Goal: Transaction & Acquisition: Purchase product/service

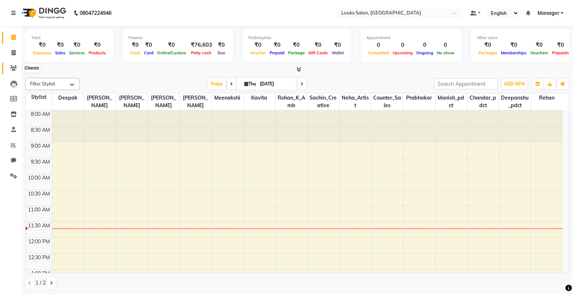
click at [11, 66] on icon at bounding box center [13, 67] width 7 height 5
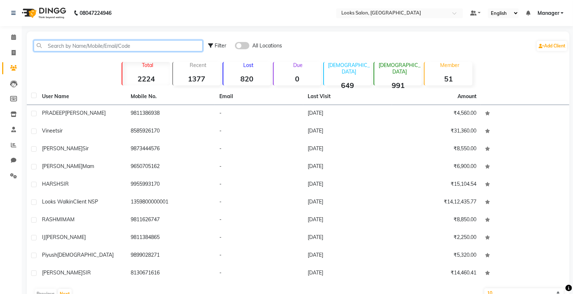
click at [64, 48] on input "text" at bounding box center [118, 45] width 169 height 11
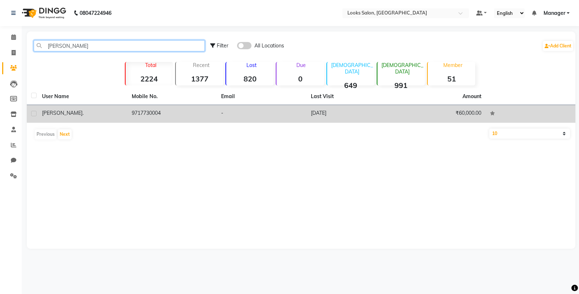
type input "ruma"
click at [116, 116] on div "RUMA ." at bounding box center [82, 113] width 81 height 8
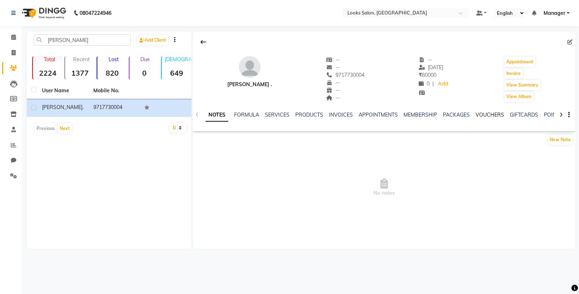
click at [499, 114] on link "VOUCHERS" at bounding box center [489, 114] width 29 height 7
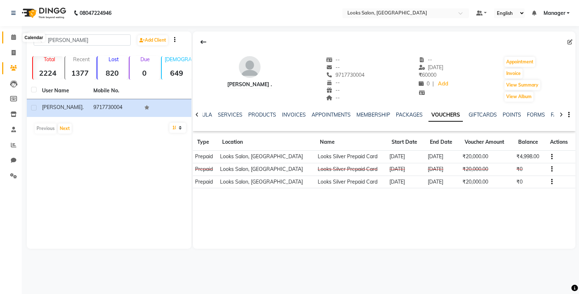
click at [16, 40] on span at bounding box center [13, 37] width 13 height 8
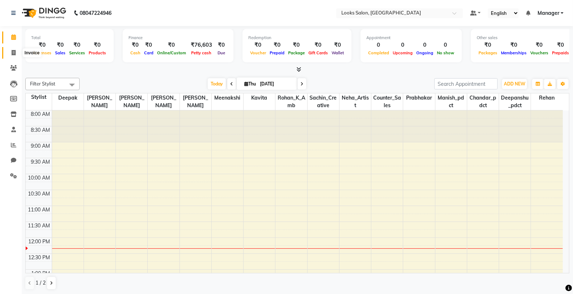
click at [10, 52] on span at bounding box center [13, 53] width 13 height 8
select select "service"
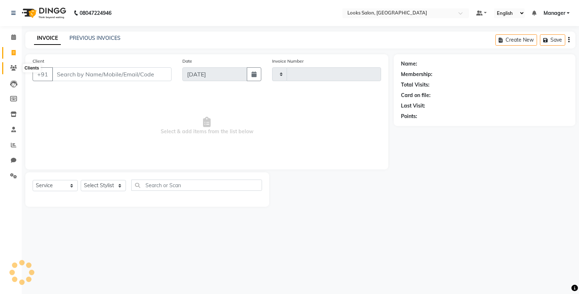
type input "4772"
select select "8125"
click at [17, 68] on span at bounding box center [13, 68] width 13 height 8
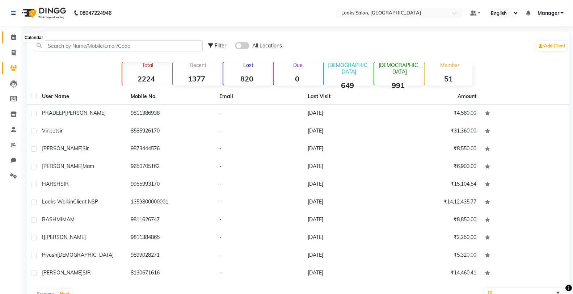
click at [12, 36] on icon at bounding box center [13, 36] width 5 height 5
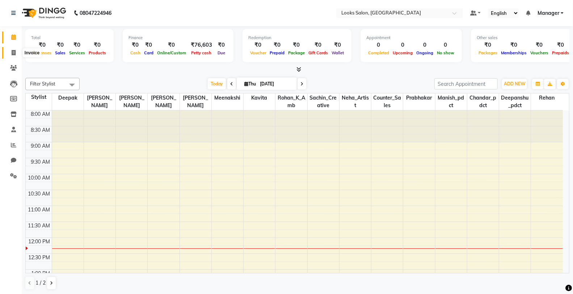
click at [12, 56] on span at bounding box center [13, 53] width 13 height 8
select select "8125"
select select "service"
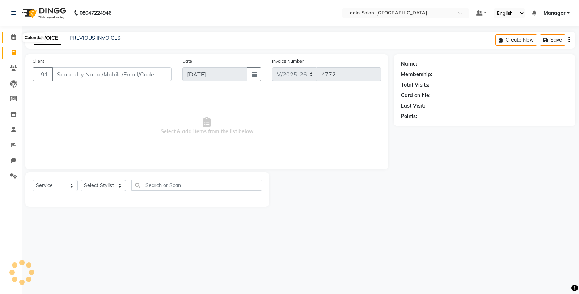
click at [14, 37] on icon at bounding box center [13, 36] width 5 height 5
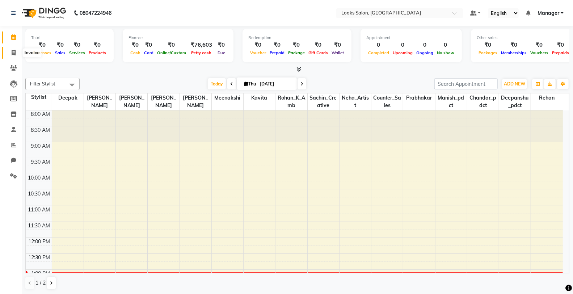
click at [9, 52] on span at bounding box center [13, 53] width 13 height 8
select select "service"
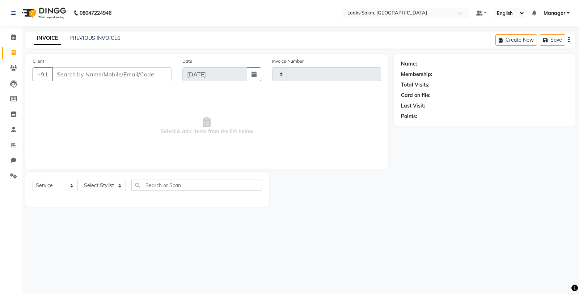
type input "4772"
select select "8125"
click at [103, 74] on input "Client" at bounding box center [111, 74] width 119 height 14
type input "9"
click at [296, 213] on main "INVOICE PREVIOUS INVOICES Create New Save Client +91 Date [DATE] Invoice Number…" at bounding box center [300, 124] width 557 height 186
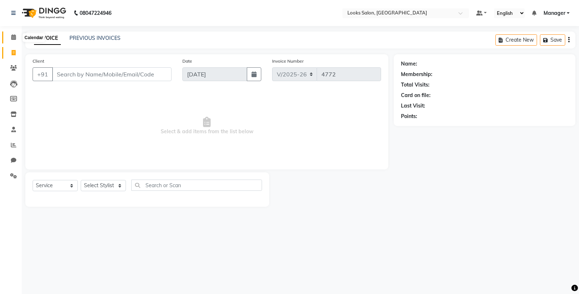
click at [16, 37] on span at bounding box center [13, 37] width 13 height 8
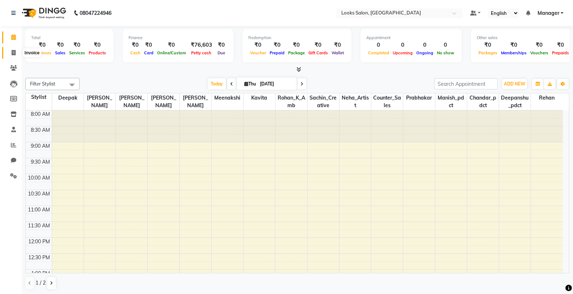
click at [8, 49] on span at bounding box center [13, 53] width 13 height 8
select select "service"
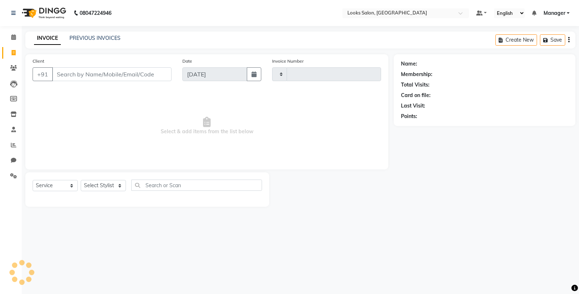
type input "4772"
select select "8125"
click at [12, 38] on icon at bounding box center [13, 36] width 5 height 5
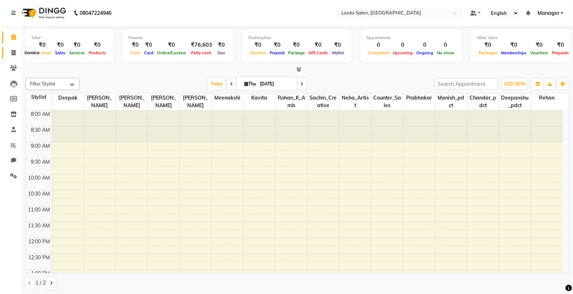
click at [13, 52] on icon at bounding box center [14, 52] width 4 height 5
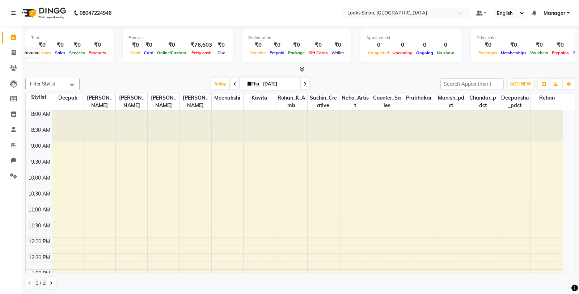
select select "service"
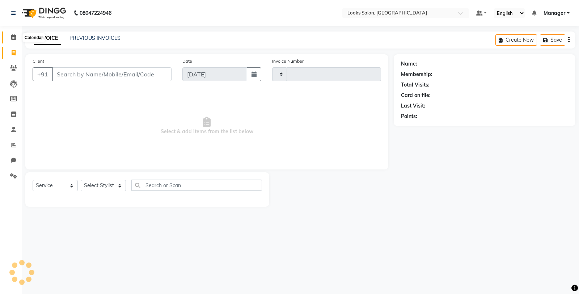
type input "4772"
click at [14, 37] on icon at bounding box center [13, 36] width 5 height 5
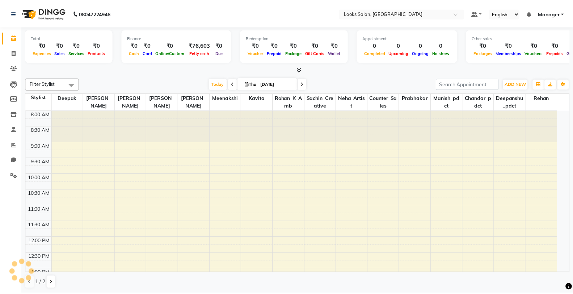
scroll to position [160, 0]
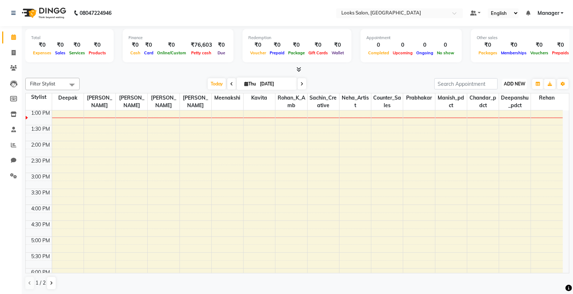
click at [506, 84] on span "ADD NEW" at bounding box center [514, 83] width 21 height 5
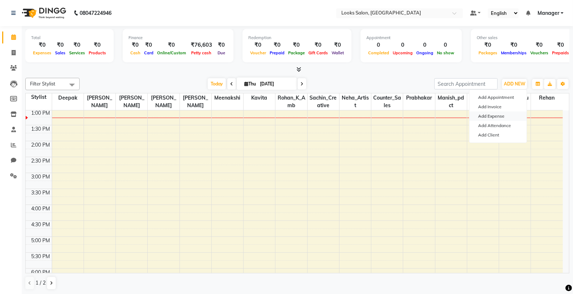
click at [500, 118] on link "Add Expense" at bounding box center [497, 115] width 57 height 9
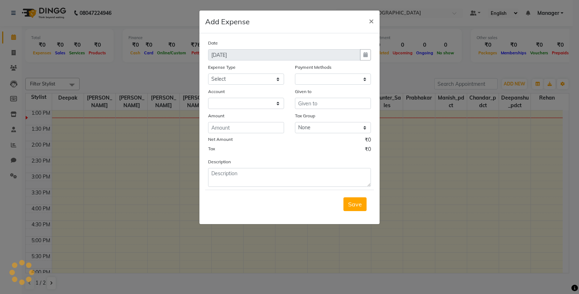
select select "1"
select select "7255"
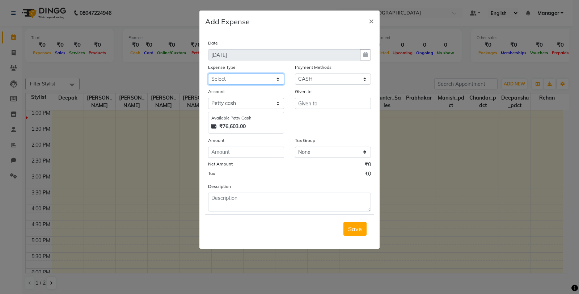
click at [235, 82] on select "Select Bank Deposit Blinkit Cash Handover CLIENT Client ordered food Client Ref…" at bounding box center [246, 78] width 76 height 11
select select "23704"
click at [208, 73] on select "Select Bank Deposit Blinkit Cash Handover CLIENT Client ordered food Client Ref…" at bounding box center [246, 78] width 76 height 11
click at [308, 109] on div "Given to" at bounding box center [332, 111] width 87 height 46
click at [310, 103] on input "text" at bounding box center [333, 103] width 76 height 11
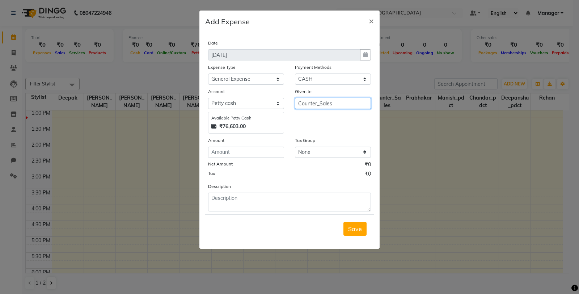
type input "Counter_Sales"
click at [269, 154] on input "number" at bounding box center [246, 152] width 76 height 11
type input "200"
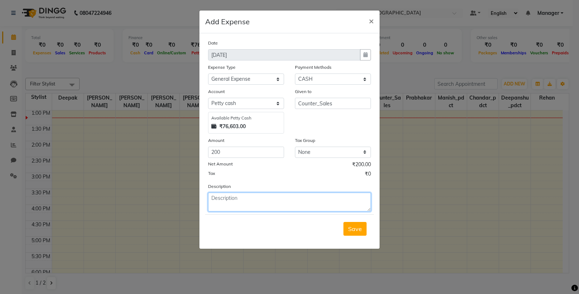
click at [275, 200] on textarea at bounding box center [289, 201] width 163 height 19
type textarea ","
type textarea "milk"
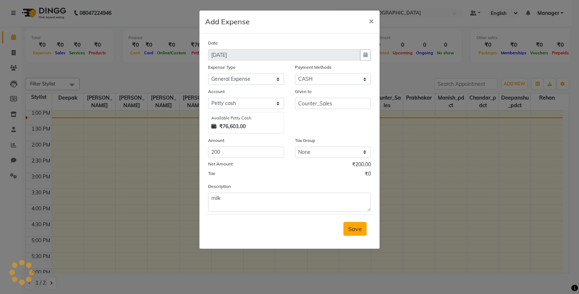
click at [362, 230] on button "Save" at bounding box center [354, 229] width 23 height 14
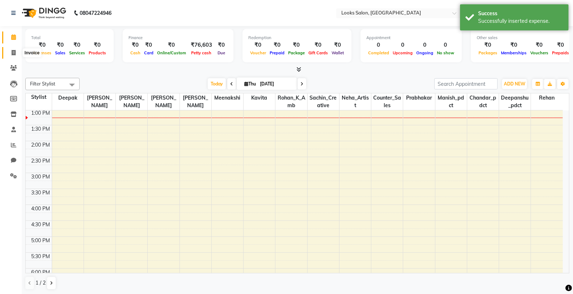
drag, startPoint x: 12, startPoint y: 50, endPoint x: 13, endPoint y: 42, distance: 7.8
click at [12, 50] on icon at bounding box center [14, 52] width 4 height 5
select select "8125"
select select "service"
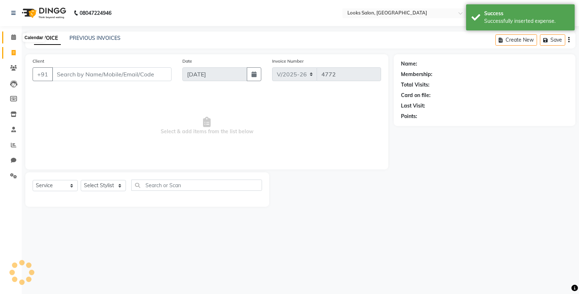
click at [14, 40] on icon at bounding box center [13, 36] width 5 height 5
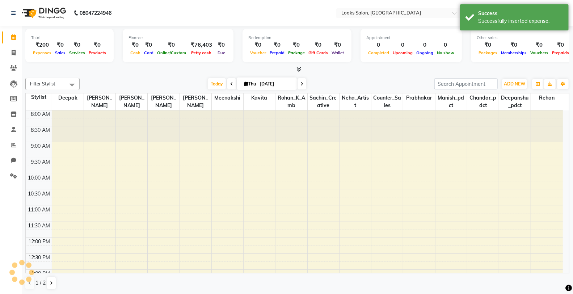
scroll to position [160, 0]
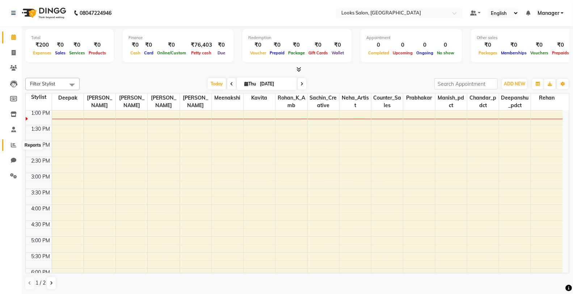
drag, startPoint x: 13, startPoint y: 148, endPoint x: 19, endPoint y: 146, distance: 6.3
click at [13, 148] on span at bounding box center [13, 145] width 13 height 8
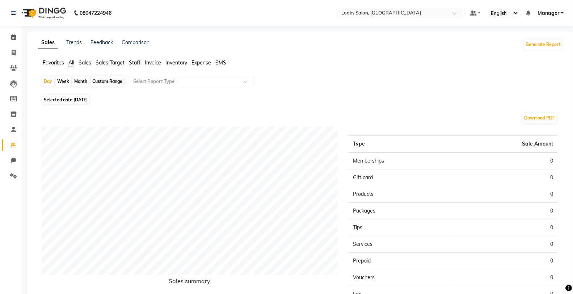
click at [88, 102] on span "[DATE]" at bounding box center [80, 99] width 14 height 5
select select "9"
select select "2025"
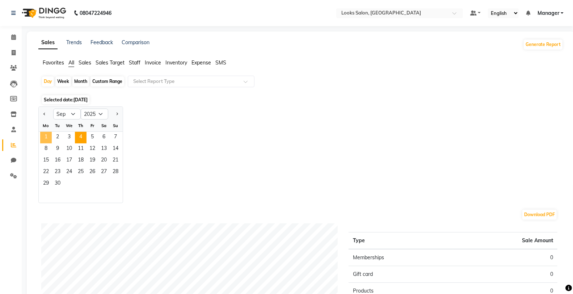
click at [44, 135] on span "1" at bounding box center [46, 138] width 12 height 12
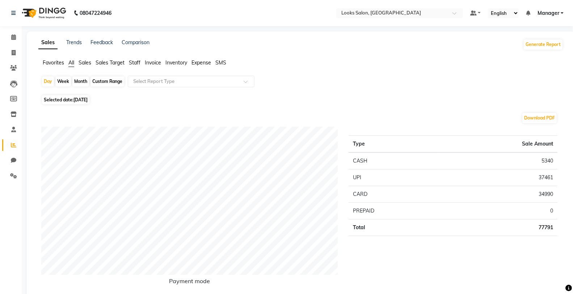
click at [129, 60] on span "Staff" at bounding box center [135, 62] width 12 height 7
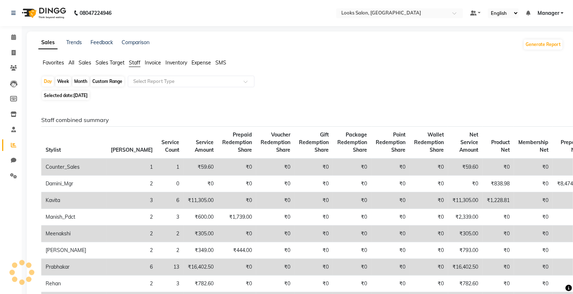
scroll to position [120, 0]
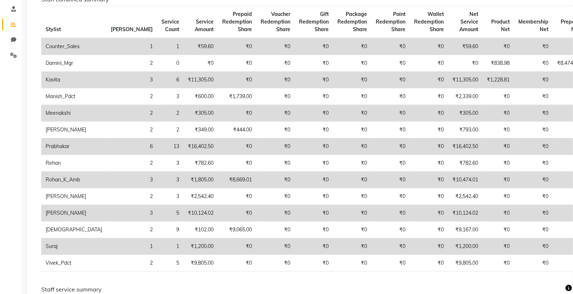
click at [448, 215] on td "₹10,124.02" at bounding box center [465, 213] width 34 height 17
click at [448, 214] on td "₹10,124.02" at bounding box center [465, 213] width 34 height 17
click at [448, 213] on td "₹10,124.02" at bounding box center [465, 213] width 34 height 17
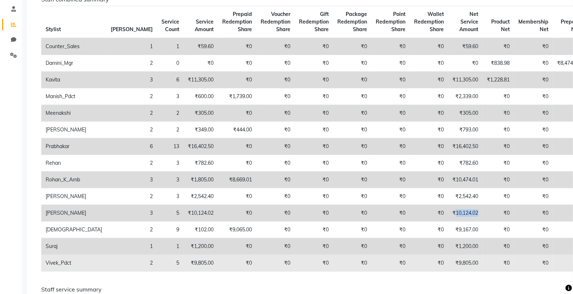
scroll to position [0, 0]
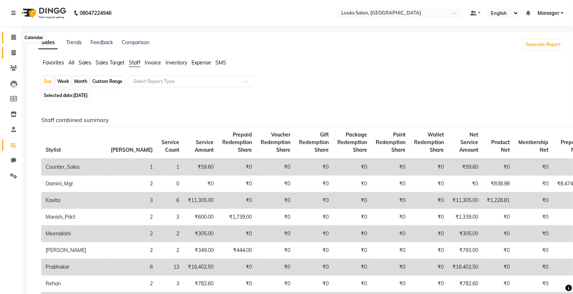
drag, startPoint x: 13, startPoint y: 41, endPoint x: 4, endPoint y: 48, distance: 11.3
click at [13, 41] on span at bounding box center [13, 37] width 13 height 8
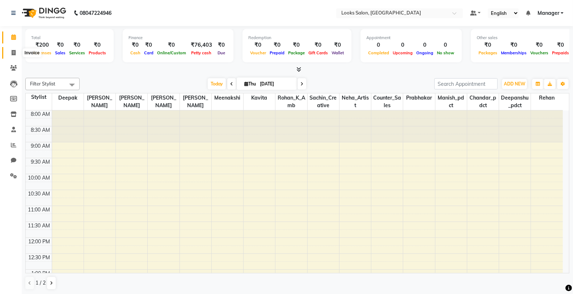
click at [14, 52] on icon at bounding box center [14, 52] width 4 height 5
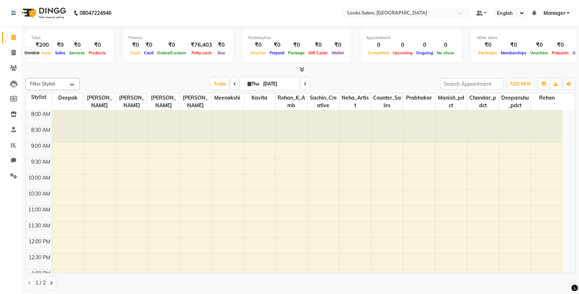
select select "8125"
select select "service"
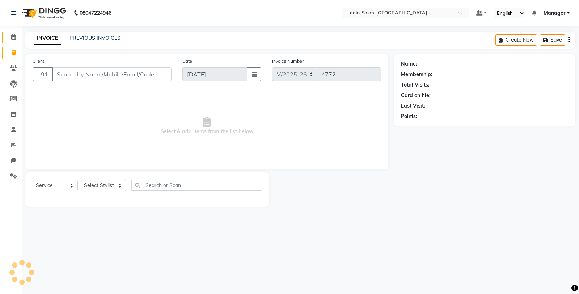
click at [16, 34] on span at bounding box center [13, 37] width 13 height 8
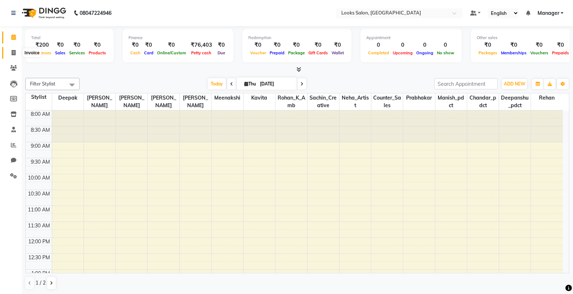
click at [17, 51] on span at bounding box center [13, 53] width 13 height 8
select select "8125"
select select "service"
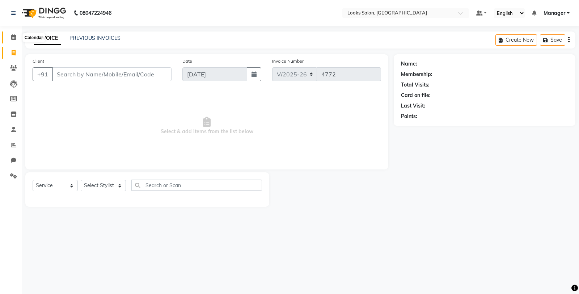
click at [17, 37] on span at bounding box center [13, 37] width 13 height 8
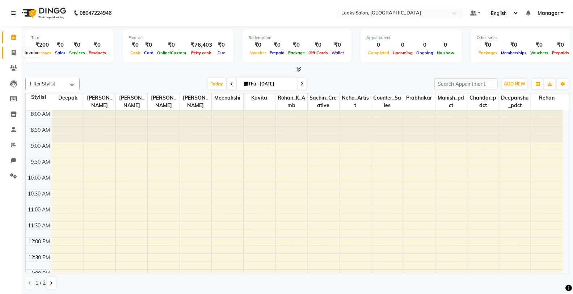
click at [9, 53] on span at bounding box center [13, 53] width 13 height 8
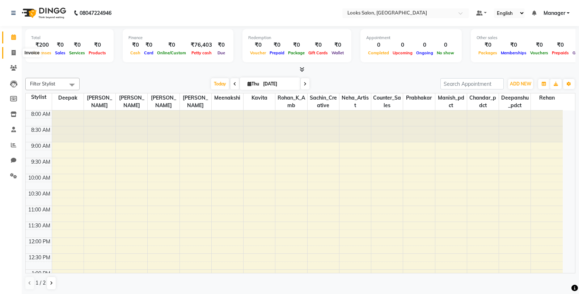
select select "8125"
select select "service"
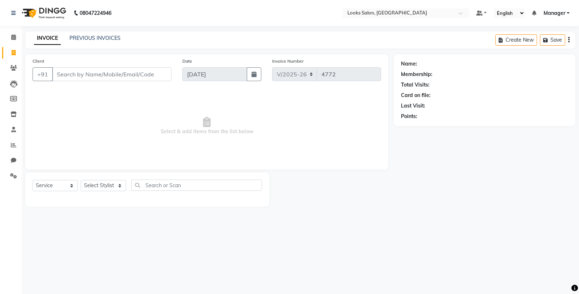
click at [98, 77] on input "Client" at bounding box center [111, 74] width 119 height 14
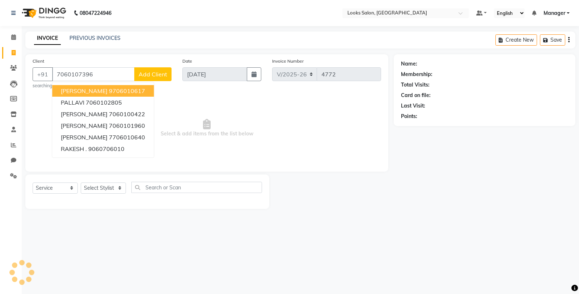
type input "7060107396"
click at [143, 71] on span "Add Client" at bounding box center [153, 74] width 29 height 7
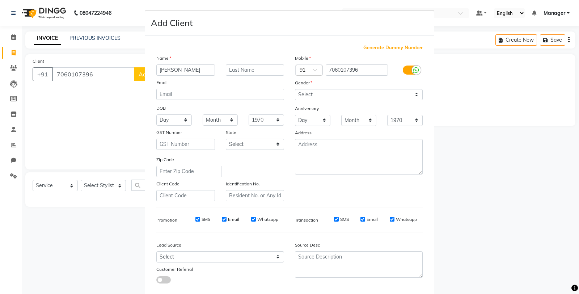
type input "[PERSON_NAME]"
type input "goel"
click at [332, 97] on select "Select [DEMOGRAPHIC_DATA] [DEMOGRAPHIC_DATA] Other Prefer Not To Say" at bounding box center [359, 94] width 128 height 11
select select "[DEMOGRAPHIC_DATA]"
click at [295, 89] on select "Select [DEMOGRAPHIC_DATA] [DEMOGRAPHIC_DATA] Other Prefer Not To Say" at bounding box center [359, 94] width 128 height 11
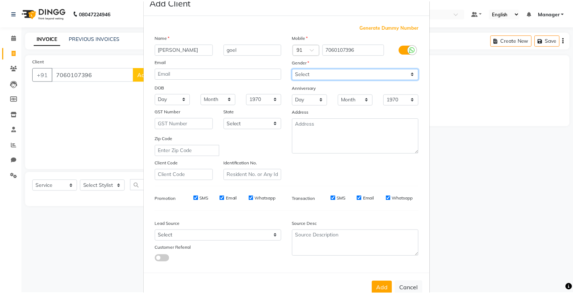
scroll to position [41, 0]
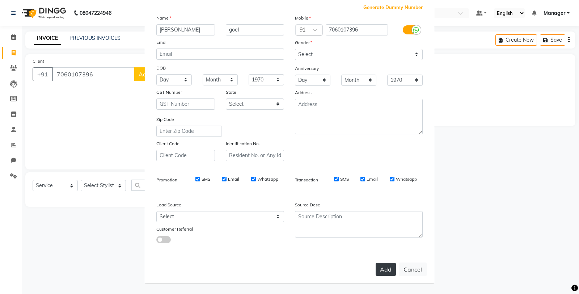
click at [380, 271] on button "Add" at bounding box center [385, 269] width 20 height 13
select select
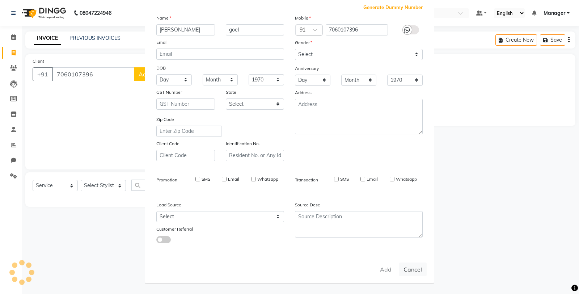
select select
checkbox input "false"
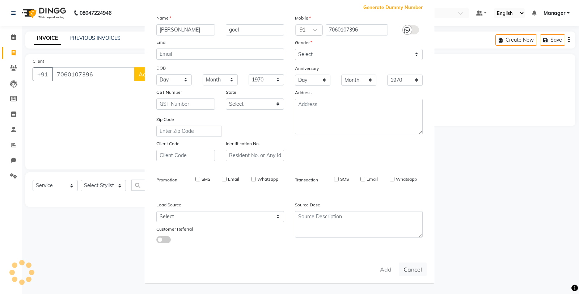
checkbox input "false"
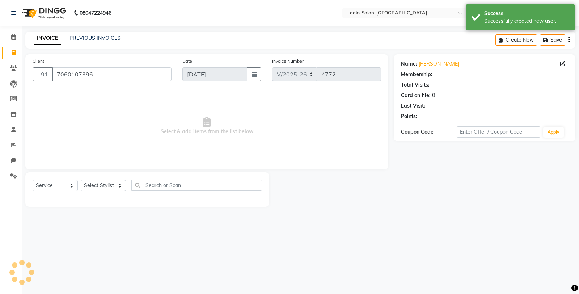
select select "1: Object"
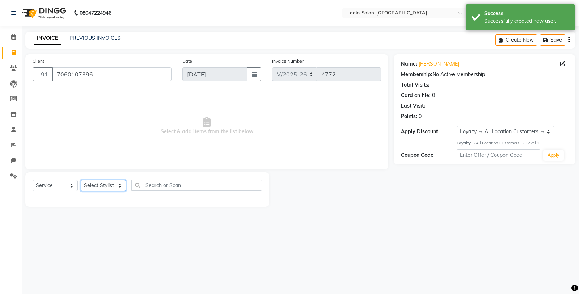
click at [100, 187] on select "Select Stylist Chandar_pdct Counter_Sales Damini_Mgr [PERSON_NAME] [PERSON_NAME…" at bounding box center [103, 185] width 45 height 11
select select "75840"
click at [81, 180] on select "Select Stylist Chandar_pdct Counter_Sales Damini_Mgr [PERSON_NAME] [PERSON_NAME…" at bounding box center [103, 185] width 45 height 11
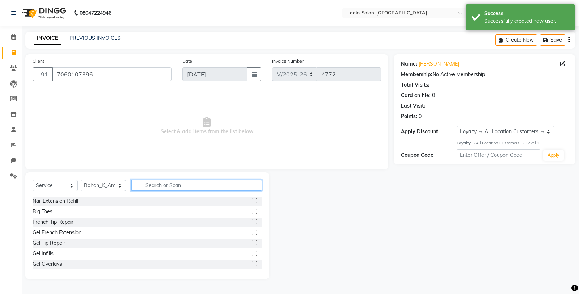
click at [149, 182] on input "text" at bounding box center [196, 184] width 131 height 11
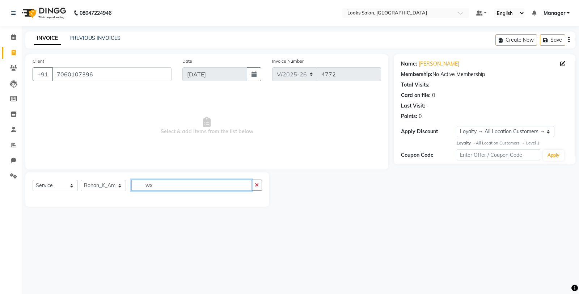
type input "w"
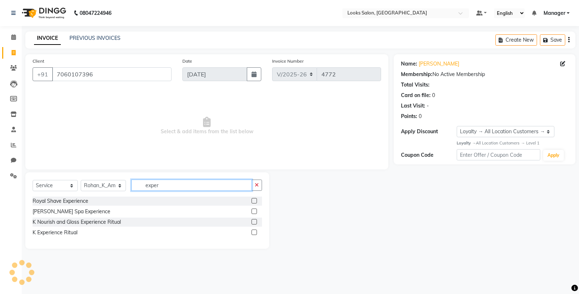
type input "exper"
click at [254, 233] on label at bounding box center [253, 231] width 5 height 5
click at [254, 233] on input "checkbox" at bounding box center [253, 232] width 5 height 5
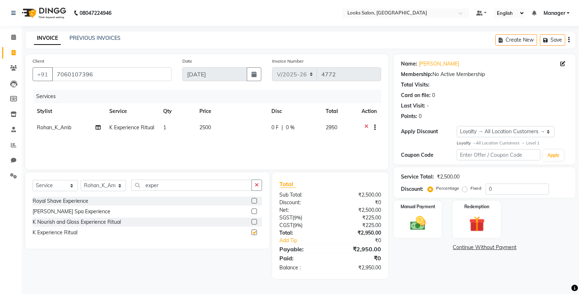
checkbox input "false"
drag, startPoint x: 220, startPoint y: 120, endPoint x: 228, endPoint y: 125, distance: 9.4
click at [220, 119] on table "Stylist Service Qty Price Disc Total Action Rohan_K_Amb K Experience Ritual 1 2…" at bounding box center [207, 120] width 348 height 34
click at [234, 130] on td "2500" at bounding box center [231, 128] width 72 height 18
select select "75840"
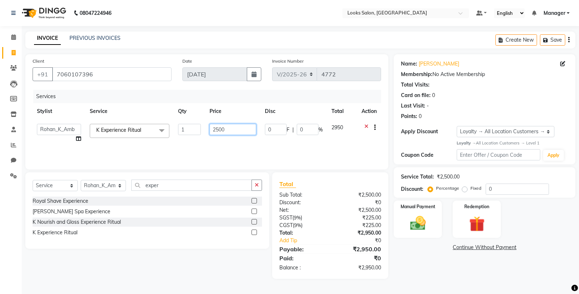
click at [234, 130] on input "2500" at bounding box center [232, 129] width 47 height 11
type input "2"
type input "3800"
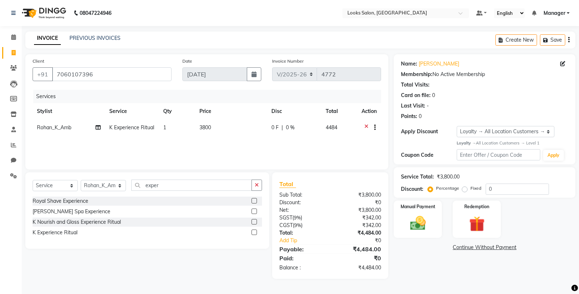
click at [409, 273] on div "Name: [PERSON_NAME] Membership: No Active Membership Total Visits: Card on file…" at bounding box center [487, 166] width 187 height 224
click at [515, 191] on input "0" at bounding box center [516, 188] width 63 height 11
type input "25"
click at [526, 229] on div "Manual Payment Redemption" at bounding box center [484, 218] width 192 height 37
click at [424, 234] on div "Manual Payment" at bounding box center [418, 219] width 50 height 39
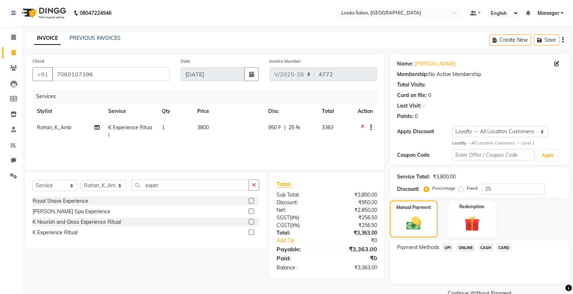
click at [501, 245] on span "CARD" at bounding box center [504, 247] width 16 height 8
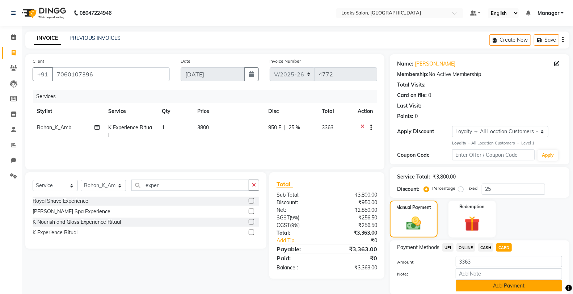
click at [487, 283] on button "Add Payment" at bounding box center [508, 285] width 106 height 11
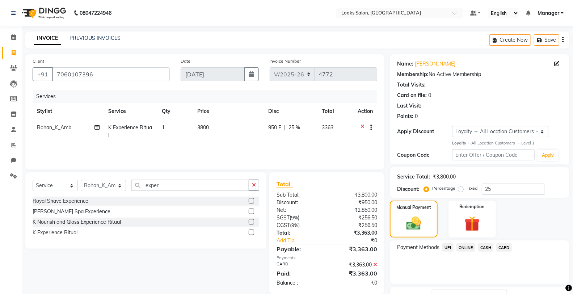
scroll to position [56, 0]
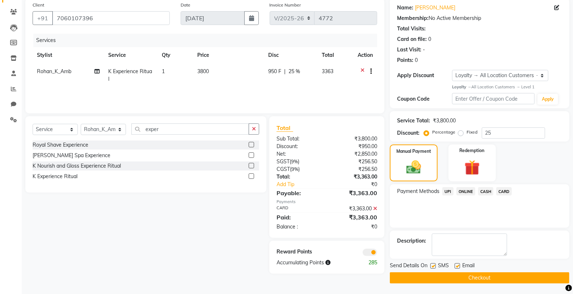
click at [368, 254] on span at bounding box center [369, 252] width 14 height 7
click at [377, 253] on input "checkbox" at bounding box center [377, 253] width 0 height 0
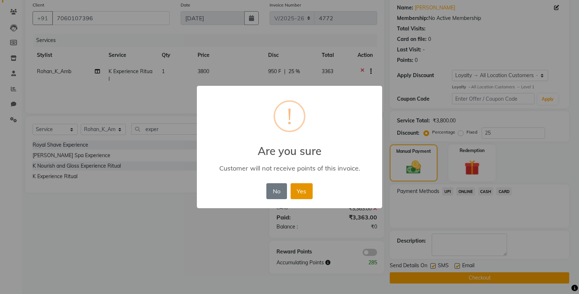
click at [300, 188] on button "Yes" at bounding box center [301, 191] width 22 height 16
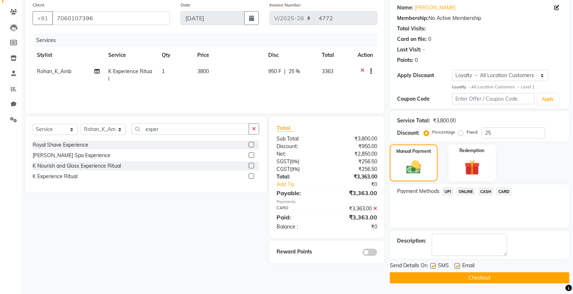
click at [431, 266] on label at bounding box center [432, 265] width 5 height 5
click at [431, 266] on input "checkbox" at bounding box center [432, 266] width 5 height 5
checkbox input "false"
click at [374, 208] on icon at bounding box center [375, 208] width 4 height 5
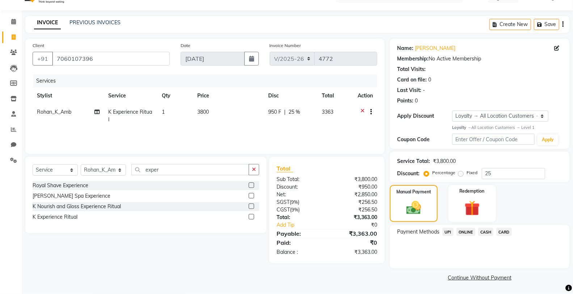
scroll to position [15, 0]
click at [449, 230] on span "UPI" at bounding box center [447, 232] width 11 height 8
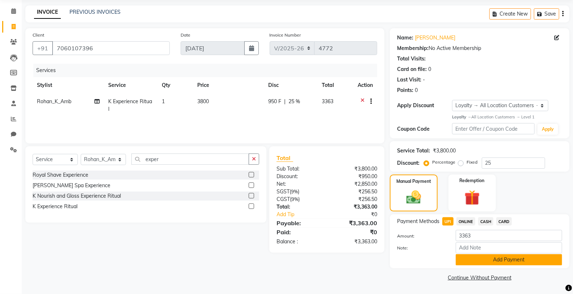
click at [480, 262] on button "Add Payment" at bounding box center [508, 259] width 106 height 11
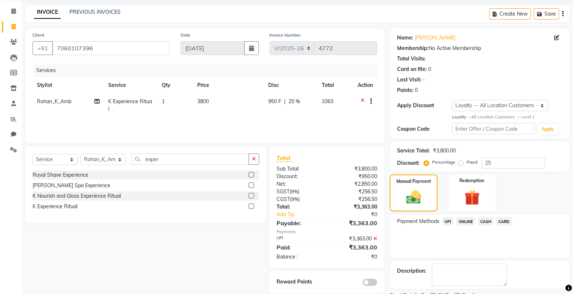
scroll to position [56, 0]
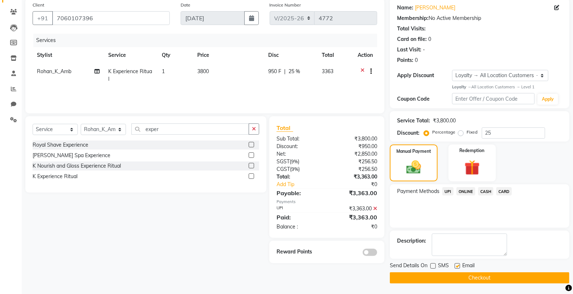
click at [450, 274] on button "Checkout" at bounding box center [479, 277] width 179 height 11
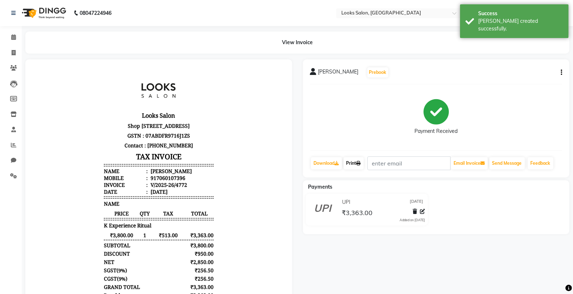
click at [355, 165] on link "Print" at bounding box center [353, 163] width 20 height 12
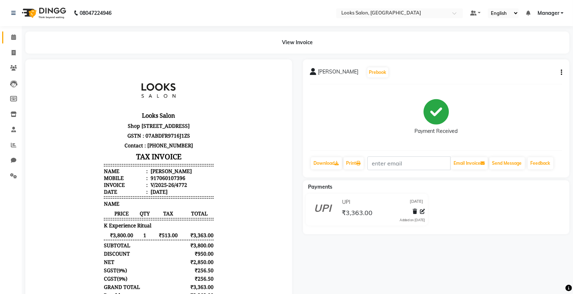
click at [16, 31] on link "Calendar" at bounding box center [10, 37] width 17 height 12
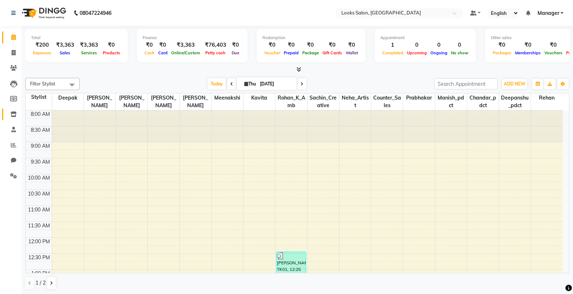
click at [16, 118] on span at bounding box center [13, 114] width 13 height 8
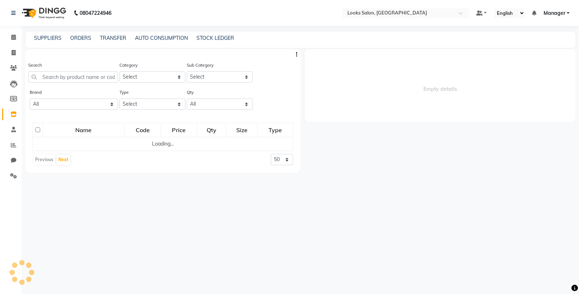
select select
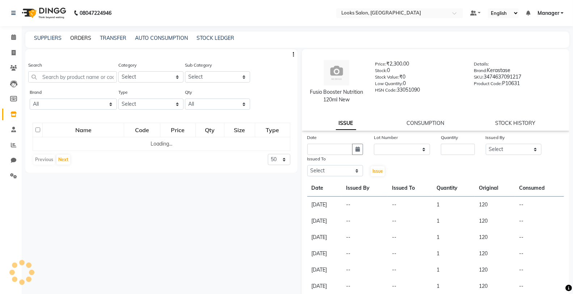
click at [84, 40] on link "ORDERS" at bounding box center [80, 38] width 21 height 7
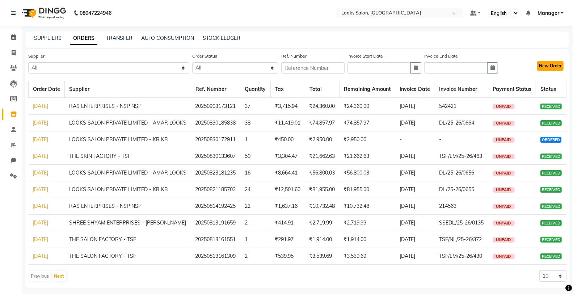
click at [541, 64] on button "New Order" at bounding box center [550, 66] width 26 height 10
select select "true"
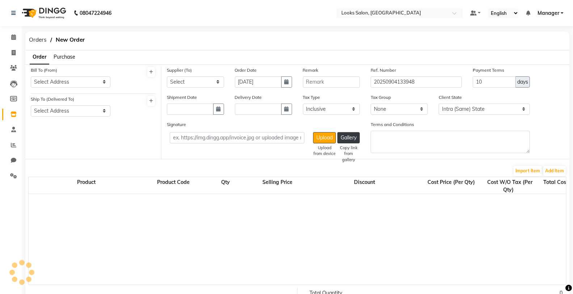
select select "3661"
click at [63, 59] on span "Purchase" at bounding box center [65, 57] width 22 height 7
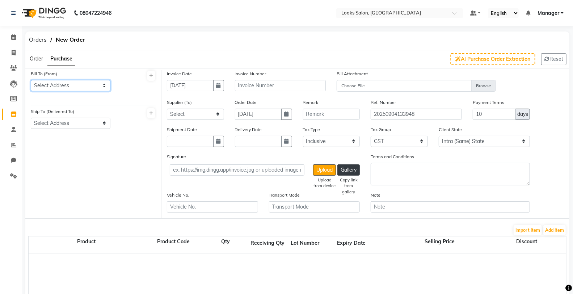
click at [69, 85] on select "Select Address [STREET_ADDRESS][PERSON_NAME][PERSON_NAME][PERSON_NAME][PERSON_N…" at bounding box center [71, 85] width 80 height 11
select select "1386"
click at [31, 80] on select "Select Address [STREET_ADDRESS][PERSON_NAME][PERSON_NAME][PERSON_NAME][PERSON_N…" at bounding box center [71, 85] width 80 height 11
drag, startPoint x: 73, startPoint y: 121, endPoint x: 74, endPoint y: 127, distance: 5.8
click at [74, 123] on select "Select Address [GEOGRAPHIC_DATA]" at bounding box center [71, 123] width 80 height 11
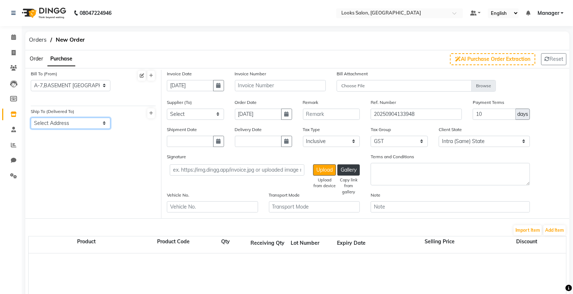
select select "1383"
click at [31, 118] on select "Select Address [GEOGRAPHIC_DATA]" at bounding box center [71, 123] width 80 height 11
click at [202, 116] on select "Select ADITI AGENCIES - [PERSON_NAME] SIR [PERSON_NAME] ENTERPRISES - akash der…" at bounding box center [195, 114] width 57 height 11
click at [132, 152] on div "Bill To (From) Select Address [STREET_ADDRESS][PERSON_NAME][PERSON_NAME][PERSON…" at bounding box center [93, 144] width 136 height 148
click at [291, 85] on input "text" at bounding box center [280, 85] width 91 height 11
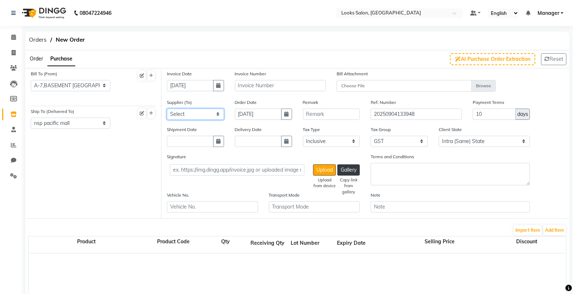
click at [205, 113] on select "Select ADITI AGENCIES - [PERSON_NAME] SIR [PERSON_NAME] ENTERPRISES - akash der…" at bounding box center [195, 114] width 57 height 11
select select "4702"
click at [167, 109] on select "Select ADITI AGENCIES - [PERSON_NAME] SIR [PERSON_NAME] ENTERPRISES - akash der…" at bounding box center [195, 114] width 57 height 11
click at [272, 85] on input "text" at bounding box center [280, 85] width 91 height 11
click at [552, 228] on button "Add Item" at bounding box center [554, 230] width 22 height 10
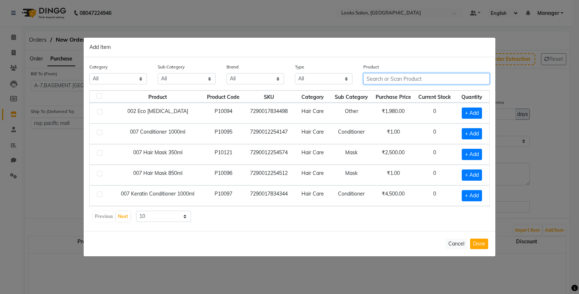
drag, startPoint x: 394, startPoint y: 81, endPoint x: 396, endPoint y: 77, distance: 5.5
click at [394, 81] on input "text" at bounding box center [426, 78] width 126 height 11
drag, startPoint x: 417, startPoint y: 78, endPoint x: 364, endPoint y: 74, distance: 53.0
click at [364, 74] on input "7898606743536" at bounding box center [421, 78] width 116 height 11
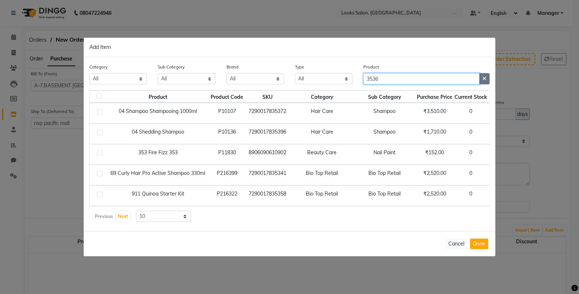
type input "3536"
click at [485, 78] on icon "button" at bounding box center [484, 78] width 4 height 5
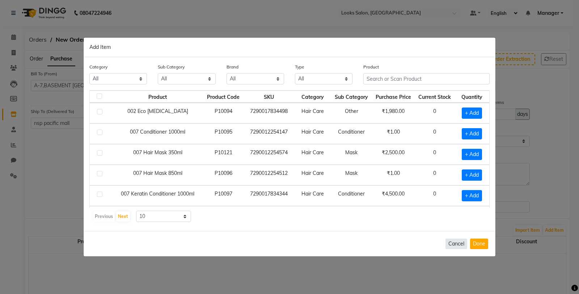
click at [452, 245] on button "Cancel" at bounding box center [456, 243] width 22 height 10
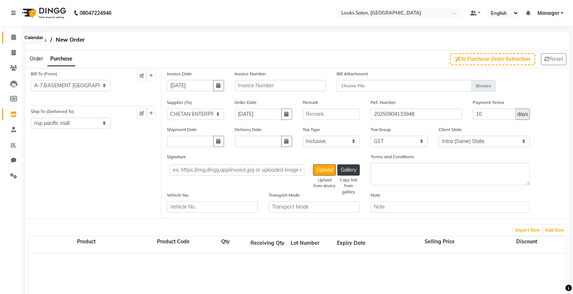
click at [12, 38] on icon at bounding box center [13, 36] width 5 height 5
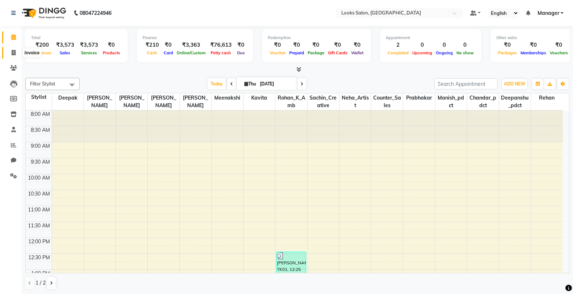
click at [9, 53] on span at bounding box center [13, 53] width 13 height 8
select select "service"
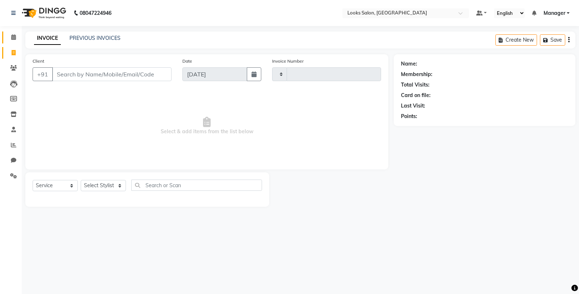
type input "4774"
select select "8125"
click at [16, 36] on span at bounding box center [13, 37] width 13 height 8
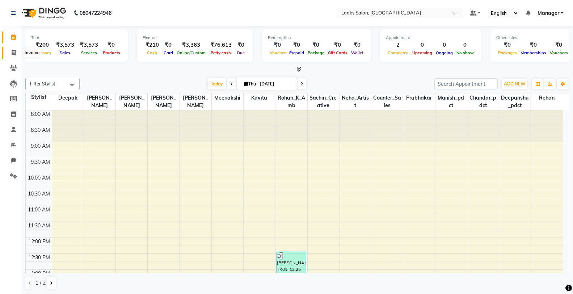
click at [8, 50] on span at bounding box center [13, 53] width 13 height 8
select select "service"
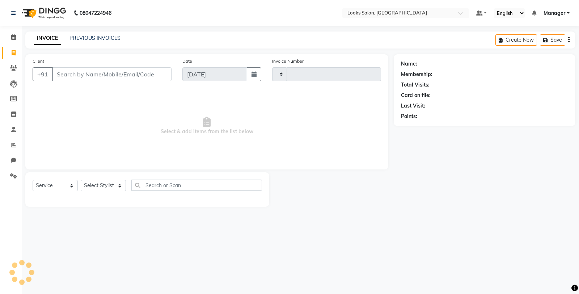
type input "4774"
select select "8125"
click at [101, 187] on select "Select Stylist Chandar_pdct Counter_Sales Damini_Mgr [PERSON_NAME] [PERSON_NAME…" at bounding box center [103, 185] width 45 height 11
select select "75831"
click at [81, 180] on select "Select Stylist Chandar_pdct Counter_Sales Damini_Mgr [PERSON_NAME] [PERSON_NAME…" at bounding box center [103, 185] width 45 height 11
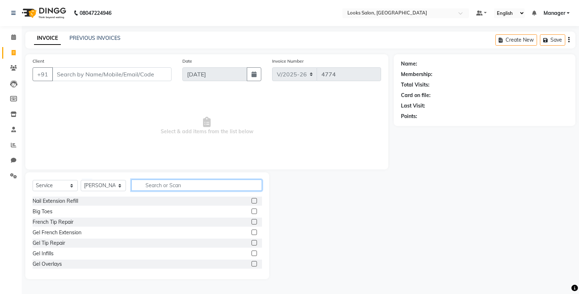
click at [190, 185] on input "text" at bounding box center [196, 184] width 131 height 11
type input "b"
type input "polish"
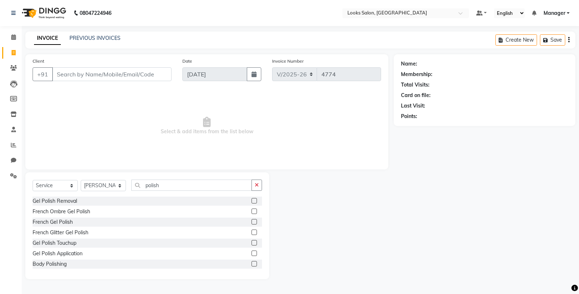
click at [251, 264] on label at bounding box center [253, 263] width 5 height 5
click at [251, 264] on input "checkbox" at bounding box center [253, 264] width 5 height 5
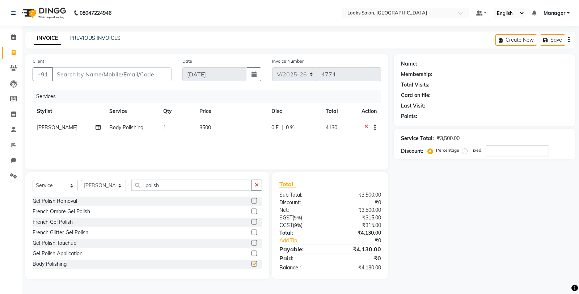
checkbox input "false"
click at [254, 178] on div "Select Service Product Membership Package Voucher Prepaid Gift Card Select Styl…" at bounding box center [147, 225] width 244 height 107
click at [255, 182] on icon "button" at bounding box center [257, 184] width 4 height 5
click at [228, 128] on td "3500" at bounding box center [231, 128] width 72 height 18
select select "75831"
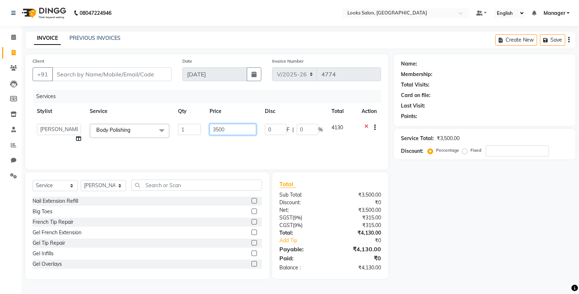
drag, startPoint x: 233, startPoint y: 129, endPoint x: 187, endPoint y: 125, distance: 46.5
click at [187, 125] on tr "Chandar_pdct Counter_Sales Damini_Mgr Deepak Deepanshu_pdct [PERSON_NAME] Manag…" at bounding box center [207, 132] width 348 height 27
click at [13, 41] on span at bounding box center [13, 37] width 13 height 8
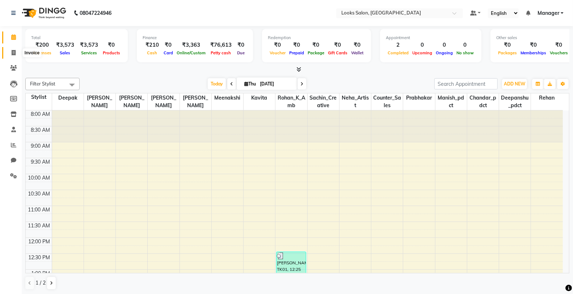
click at [12, 55] on icon at bounding box center [14, 52] width 4 height 5
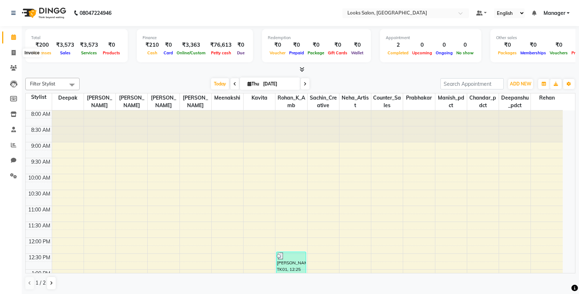
select select "service"
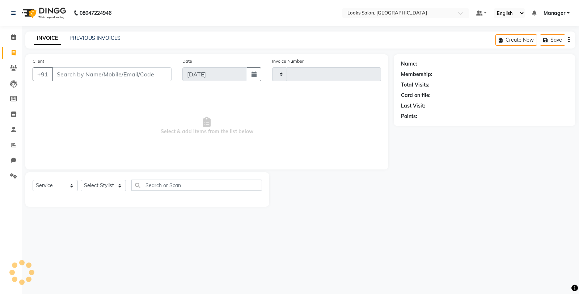
type input "4774"
select select "8125"
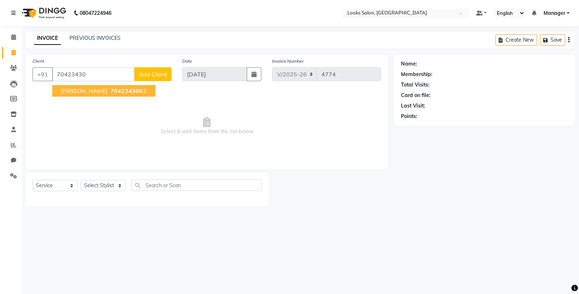
click at [114, 88] on span "70423430" at bounding box center [124, 90] width 29 height 7
type input "7042343063"
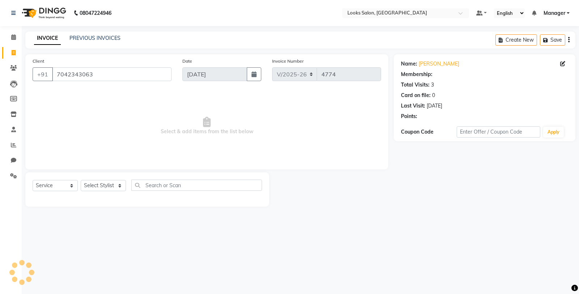
select select "1: Object"
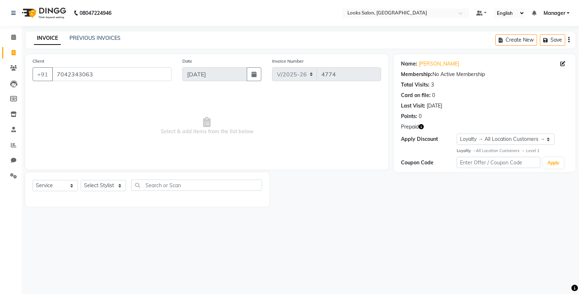
click at [423, 125] on icon "button" at bounding box center [421, 126] width 5 height 5
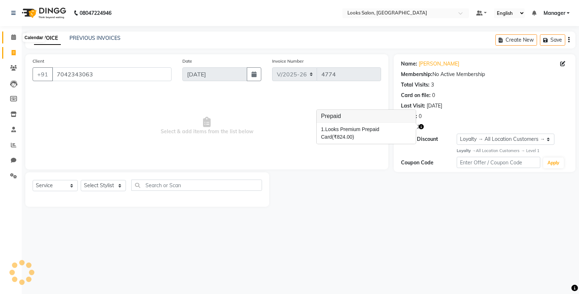
click at [9, 37] on span at bounding box center [13, 37] width 13 height 8
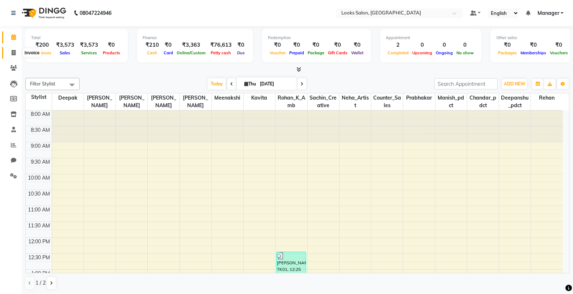
click at [14, 49] on span at bounding box center [13, 53] width 13 height 8
select select "8125"
select select "service"
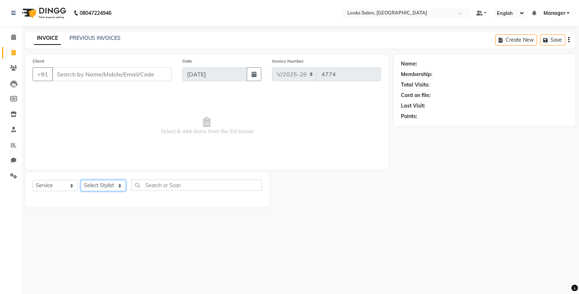
click at [96, 185] on select "Select Stylist Chandar_pdct Counter_Sales Damini_Mgr [PERSON_NAME] [PERSON_NAME…" at bounding box center [103, 185] width 45 height 11
click at [91, 183] on select "Select Stylist Chandar_pdct Counter_Sales Damini_Mgr [PERSON_NAME] [PERSON_NAME…" at bounding box center [103, 185] width 45 height 11
select select "75834"
click at [81, 180] on select "Select Stylist Chandar_pdct Counter_Sales Damini_Mgr [PERSON_NAME] [PERSON_NAME…" at bounding box center [103, 185] width 45 height 11
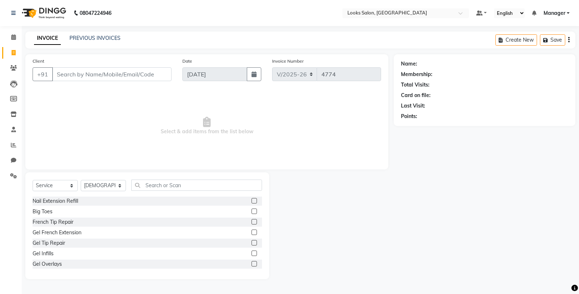
click at [174, 179] on div "Select Service Product Membership Package Voucher Prepaid Gift Card Select Styl…" at bounding box center [147, 225] width 244 height 107
click at [170, 183] on input "text" at bounding box center [196, 184] width 131 height 11
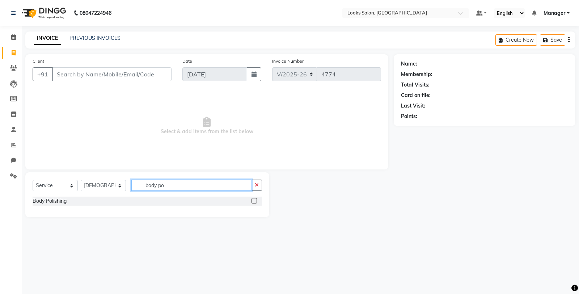
type input "body po"
drag, startPoint x: 254, startPoint y: 200, endPoint x: 250, endPoint y: 181, distance: 19.4
click at [252, 200] on label at bounding box center [253, 200] width 5 height 5
click at [252, 200] on input "checkbox" at bounding box center [253, 201] width 5 height 5
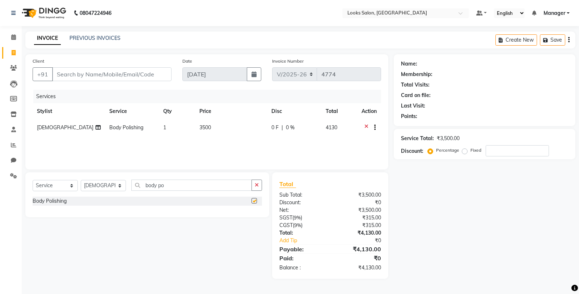
click at [235, 121] on td "3500" at bounding box center [231, 128] width 72 height 18
checkbox input "false"
select select "75834"
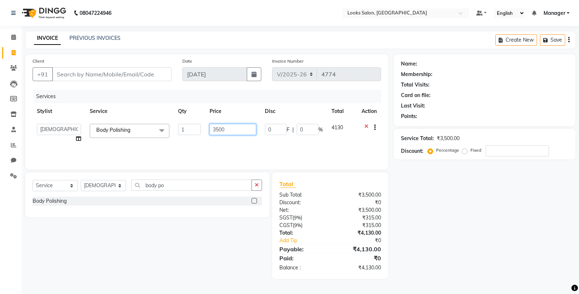
drag, startPoint x: 235, startPoint y: 121, endPoint x: 205, endPoint y: 129, distance: 31.1
click at [205, 129] on td "3500" at bounding box center [232, 132] width 55 height 27
type input "1000"
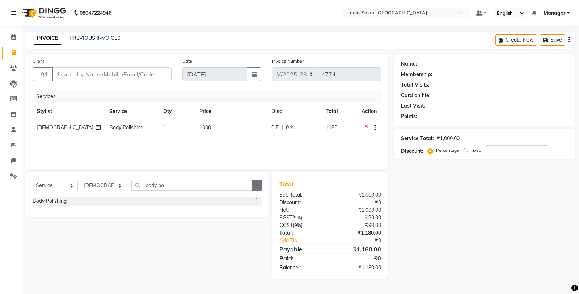
click at [255, 188] on button "button" at bounding box center [256, 184] width 10 height 11
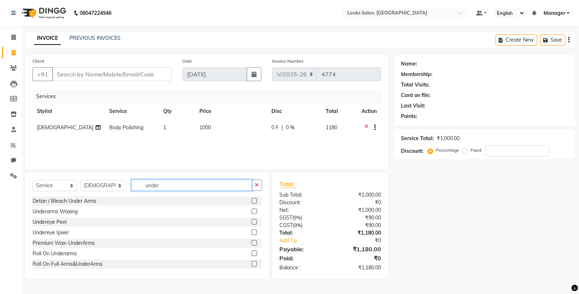
type input "under"
drag, startPoint x: 247, startPoint y: 211, endPoint x: 239, endPoint y: 166, distance: 46.3
click at [251, 211] on label at bounding box center [253, 210] width 5 height 5
click at [251, 211] on input "checkbox" at bounding box center [253, 211] width 5 height 5
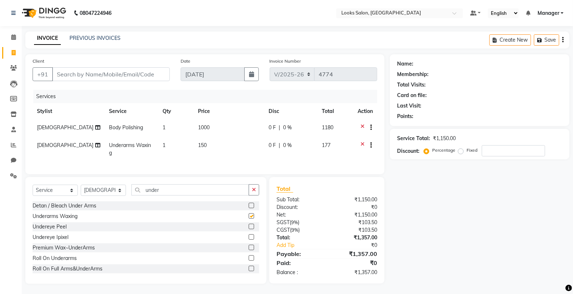
click at [237, 149] on td "150" at bounding box center [229, 149] width 71 height 24
checkbox input "false"
select select "75834"
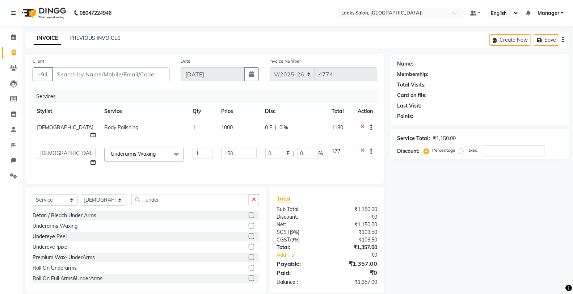
click at [237, 148] on input "150" at bounding box center [238, 153] width 35 height 11
type input "1"
type input "500"
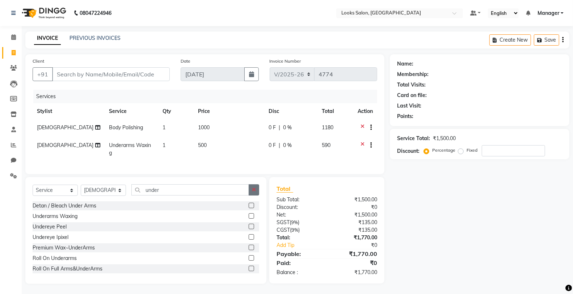
click at [255, 195] on button "button" at bounding box center [254, 189] width 10 height 11
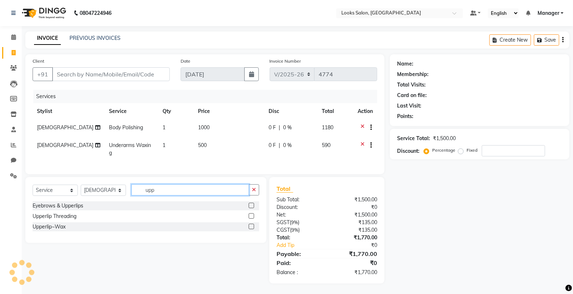
type input "upp"
drag, startPoint x: 250, startPoint y: 230, endPoint x: 240, endPoint y: 201, distance: 30.7
click at [250, 229] on div at bounding box center [254, 226] width 10 height 9
click at [250, 229] on label at bounding box center [251, 226] width 5 height 5
click at [250, 229] on input "checkbox" at bounding box center [251, 226] width 5 height 5
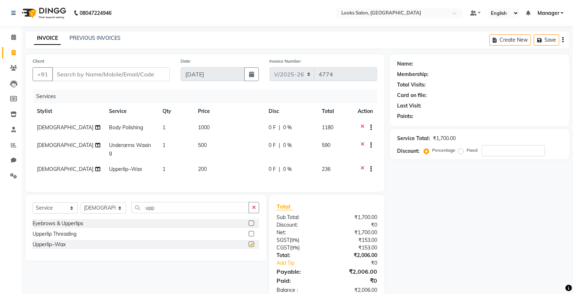
drag, startPoint x: 237, startPoint y: 178, endPoint x: 239, endPoint y: 175, distance: 4.2
click at [238, 176] on td "200" at bounding box center [229, 170] width 71 height 18
checkbox input "false"
select select "75834"
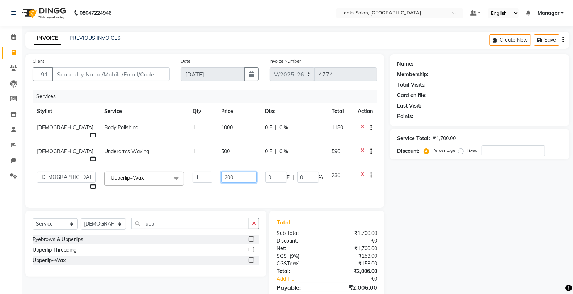
drag, startPoint x: 240, startPoint y: 164, endPoint x: 210, endPoint y: 165, distance: 29.7
click at [221, 171] on input "200" at bounding box center [238, 176] width 35 height 11
type input "150"
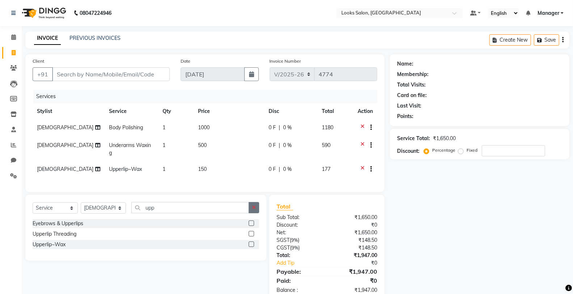
click at [249, 211] on button "button" at bounding box center [254, 207] width 10 height 11
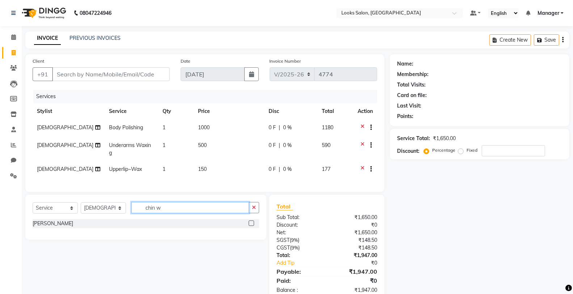
type input "chin w"
click at [251, 226] on label at bounding box center [251, 222] width 5 height 5
click at [251, 226] on input "checkbox" at bounding box center [251, 223] width 5 height 5
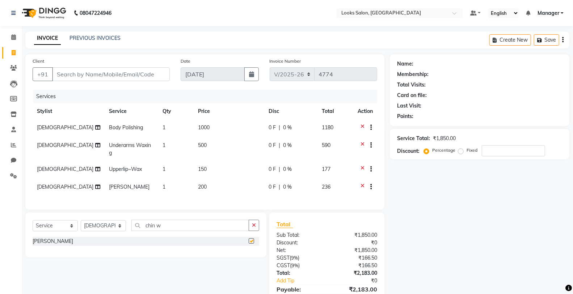
checkbox input "false"
click at [254, 227] on button "button" at bounding box center [254, 225] width 10 height 11
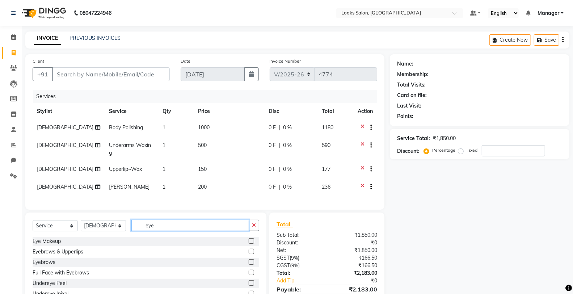
type input "eye"
drag, startPoint x: 245, startPoint y: 268, endPoint x: 232, endPoint y: 225, distance: 44.4
click at [249, 264] on label at bounding box center [251, 261] width 5 height 5
click at [249, 264] on input "checkbox" at bounding box center [251, 262] width 5 height 5
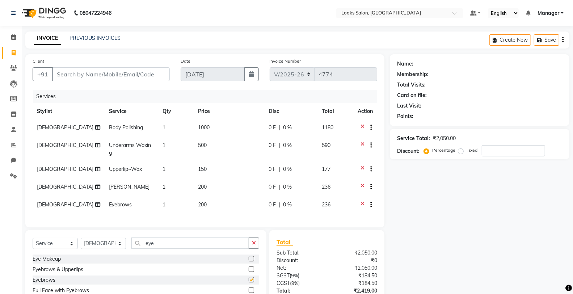
click at [227, 203] on td "200" at bounding box center [229, 205] width 71 height 18
checkbox input "false"
select select "75834"
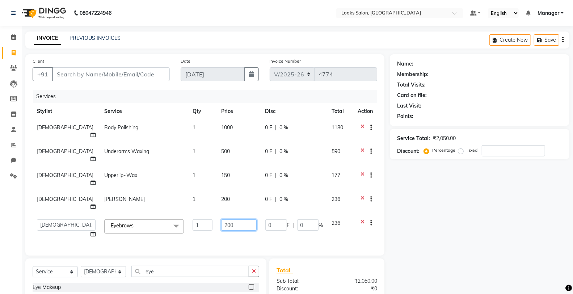
drag, startPoint x: 225, startPoint y: 199, endPoint x: 200, endPoint y: 199, distance: 25.3
click at [200, 215] on tr "Chandar_pdct Counter_Sales Damini_Mgr Deepak Deepanshu_pdct [PERSON_NAME] Manag…" at bounding box center [205, 228] width 344 height 27
type input "100"
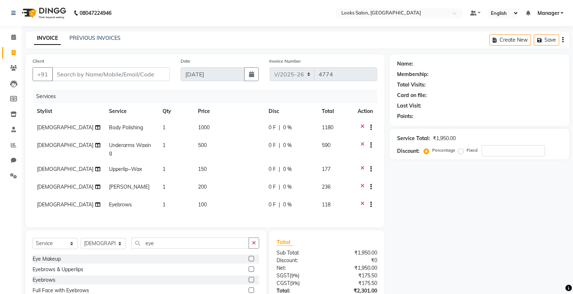
click at [251, 249] on button "button" at bounding box center [254, 242] width 10 height 11
click at [148, 77] on input "Client" at bounding box center [111, 74] width 118 height 14
type input "9"
type input "0"
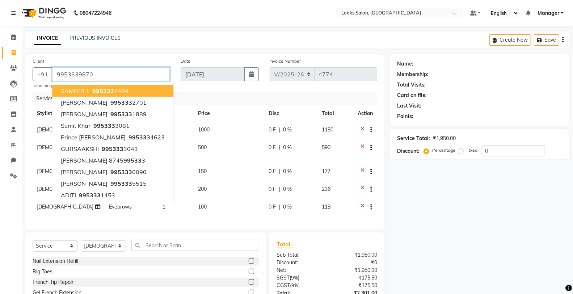
type input "9953339870"
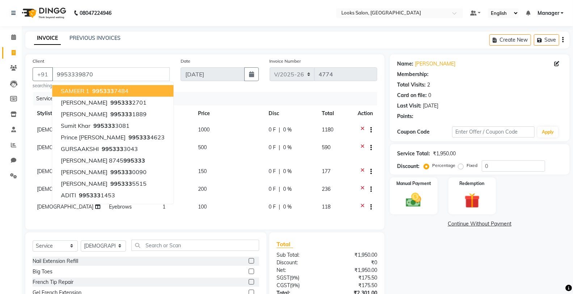
select select "1: Object"
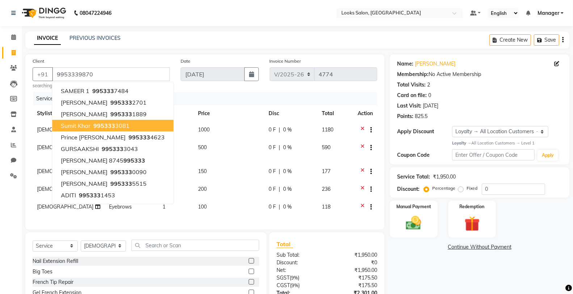
scroll to position [62, 0]
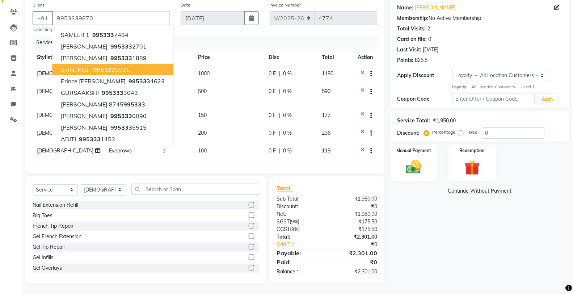
click at [229, 144] on td "100" at bounding box center [229, 152] width 71 height 18
select select "75834"
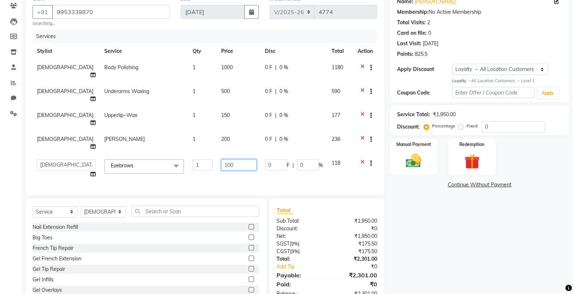
drag, startPoint x: 233, startPoint y: 144, endPoint x: 203, endPoint y: 145, distance: 29.3
click at [217, 155] on td "100" at bounding box center [239, 168] width 44 height 27
type input "99"
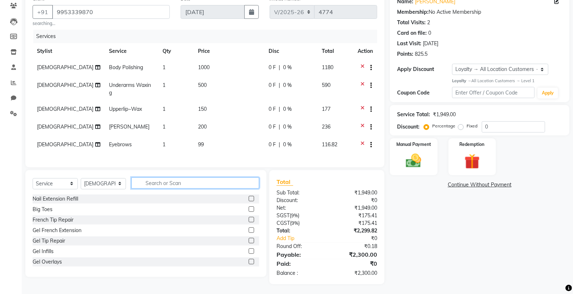
click at [220, 188] on input "text" at bounding box center [195, 182] width 128 height 11
click at [405, 166] on img at bounding box center [413, 161] width 26 height 18
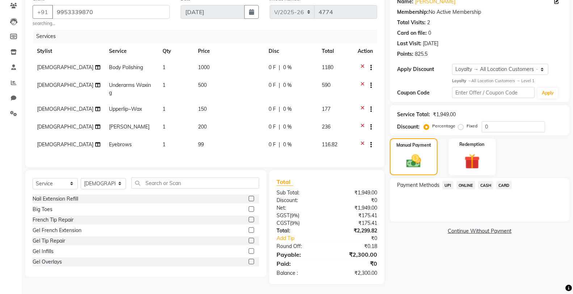
click at [443, 185] on span "UPI" at bounding box center [447, 185] width 11 height 8
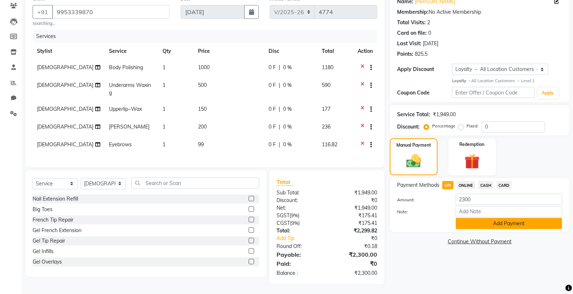
click at [456, 223] on button "Add Payment" at bounding box center [508, 223] width 106 height 11
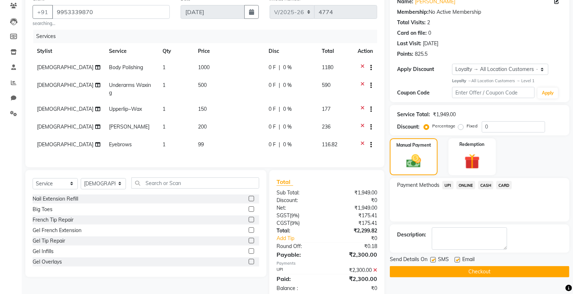
scroll to position [120, 0]
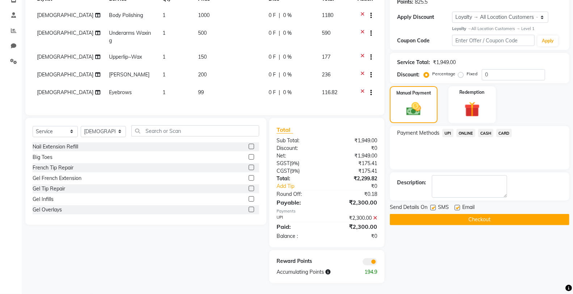
click at [432, 205] on label at bounding box center [432, 207] width 5 height 5
click at [432, 205] on input "checkbox" at bounding box center [432, 207] width 5 height 5
checkbox input "false"
click at [426, 214] on button "Checkout" at bounding box center [479, 219] width 179 height 11
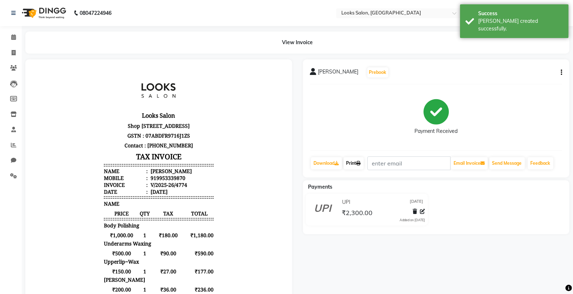
click at [351, 167] on link "Print" at bounding box center [353, 163] width 20 height 12
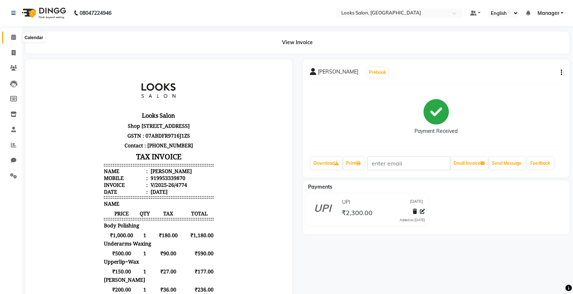
click at [16, 39] on span at bounding box center [13, 37] width 13 height 8
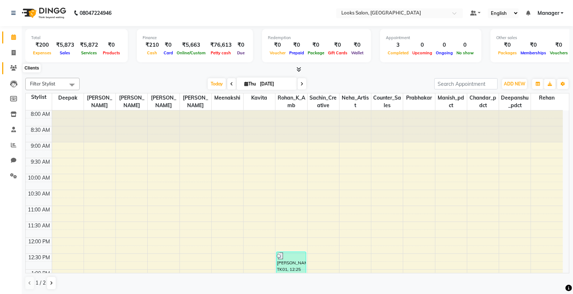
click at [14, 67] on icon at bounding box center [13, 67] width 7 height 5
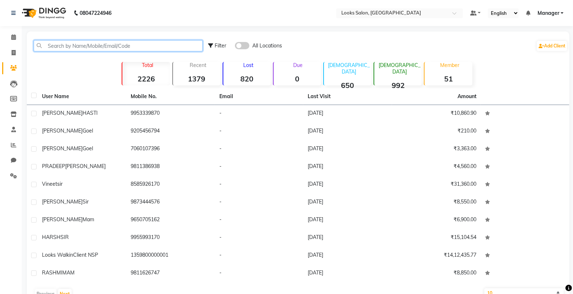
click at [111, 46] on input "text" at bounding box center [118, 45] width 169 height 11
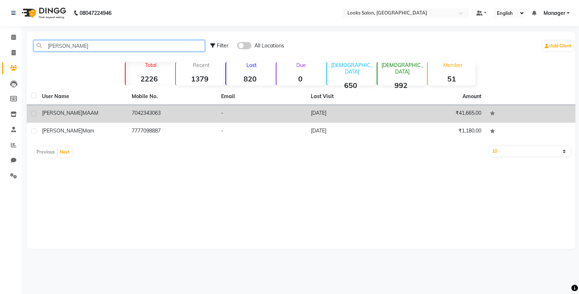
type input "[PERSON_NAME]"
click at [188, 110] on td "7042343063" at bounding box center [172, 114] width 90 height 18
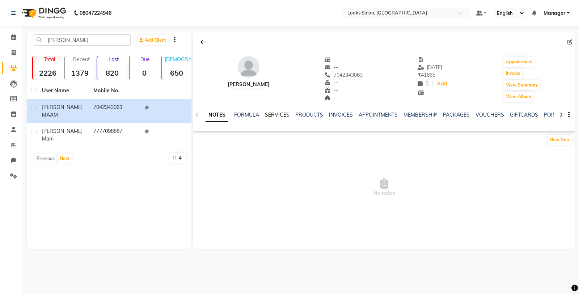
click at [275, 118] on link "SERVICES" at bounding box center [277, 114] width 25 height 7
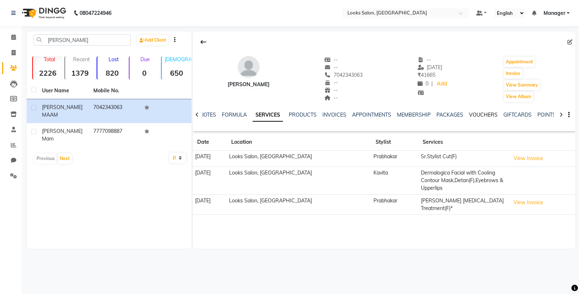
click at [485, 116] on link "VOUCHERS" at bounding box center [483, 114] width 29 height 7
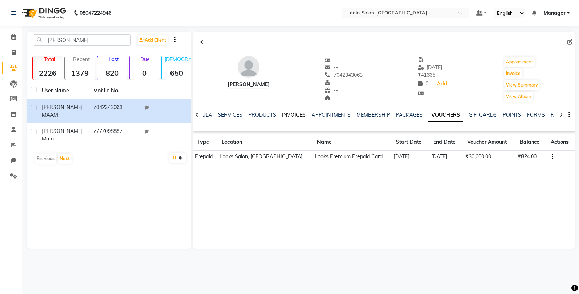
click at [297, 116] on link "INVOICES" at bounding box center [294, 114] width 24 height 7
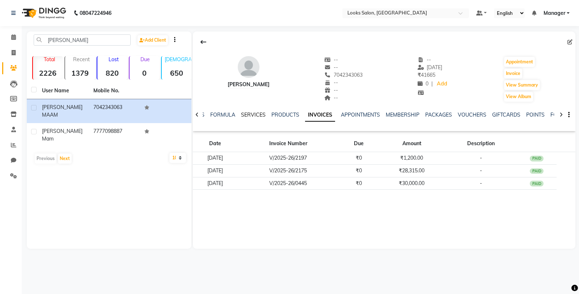
click at [257, 115] on link "SERVICES" at bounding box center [253, 114] width 25 height 7
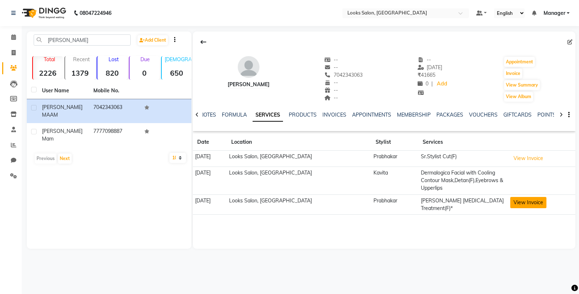
click at [522, 204] on button "View Invoice" at bounding box center [528, 202] width 36 height 11
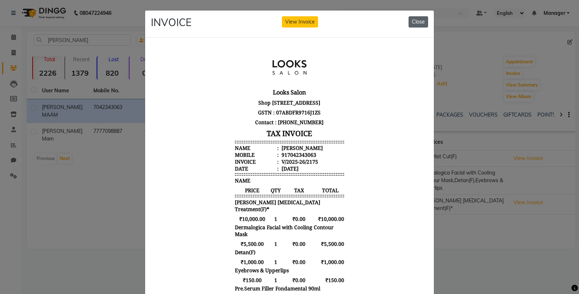
click at [417, 18] on button "Close" at bounding box center [418, 21] width 20 height 11
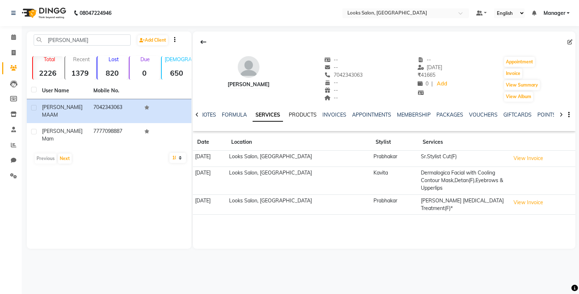
click at [298, 111] on link "PRODUCTS" at bounding box center [303, 114] width 28 height 7
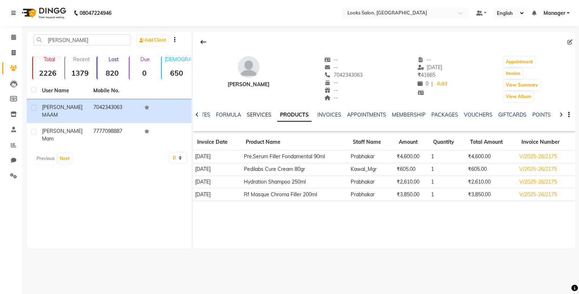
click at [262, 113] on link "SERVICES" at bounding box center [259, 114] width 25 height 7
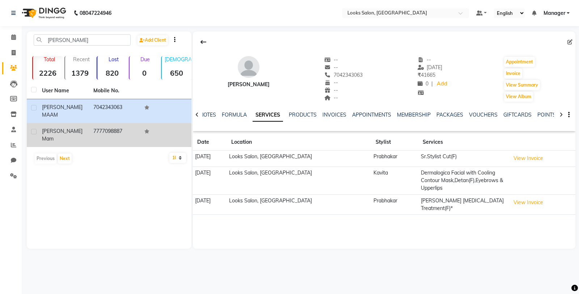
click at [84, 127] on div "[PERSON_NAME]" at bounding box center [63, 134] width 43 height 15
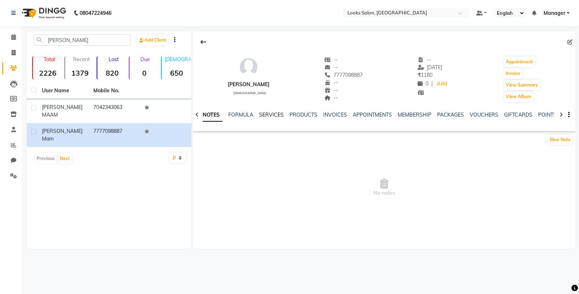
click at [266, 114] on link "SERVICES" at bounding box center [271, 114] width 25 height 7
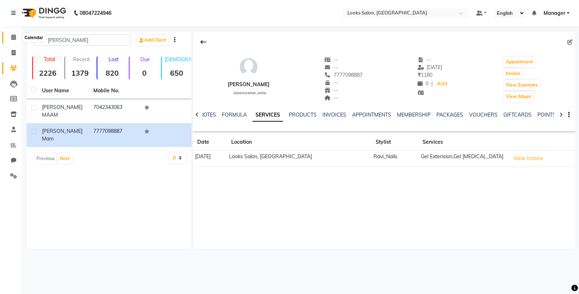
click at [14, 38] on icon at bounding box center [13, 36] width 5 height 5
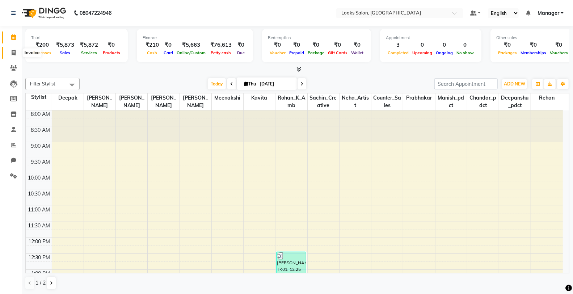
drag, startPoint x: 12, startPoint y: 51, endPoint x: 8, endPoint y: 50, distance: 4.4
click at [12, 51] on icon at bounding box center [14, 52] width 4 height 5
select select "service"
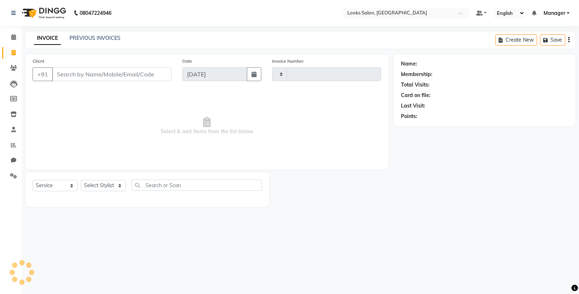
type input "4775"
select select "8125"
type input "9650448707"
select select "1: Object"
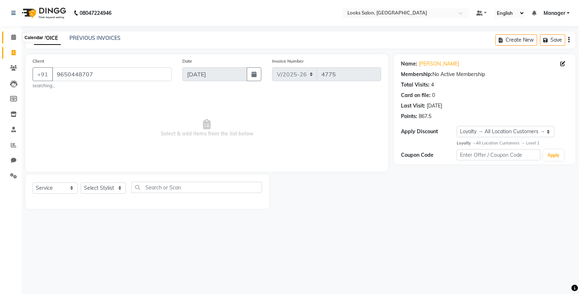
click at [8, 35] on span at bounding box center [13, 37] width 13 height 8
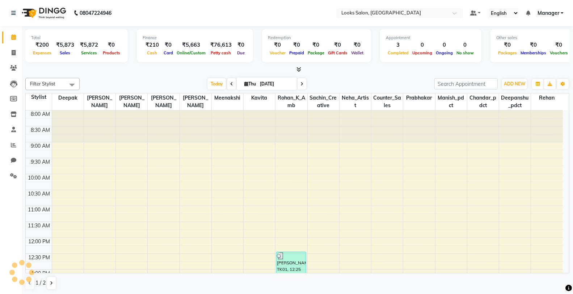
scroll to position [192, 0]
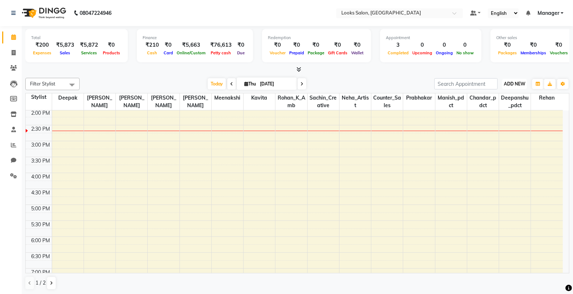
click at [513, 81] on span "ADD NEW" at bounding box center [514, 83] width 21 height 5
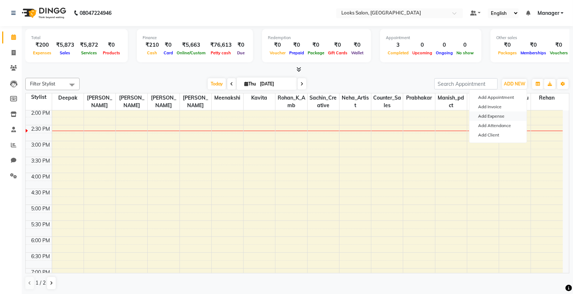
click at [495, 118] on link "Add Expense" at bounding box center [497, 115] width 57 height 9
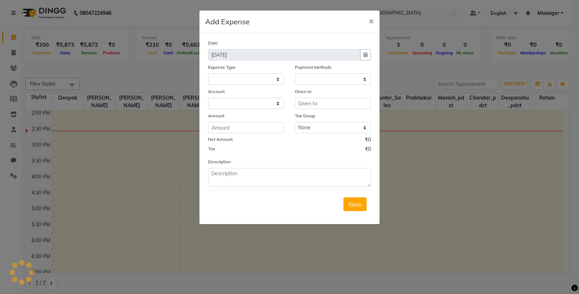
select select
select select "1"
select select "7255"
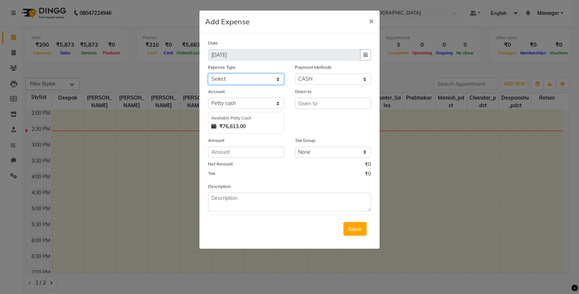
click at [221, 78] on select "Select Bank Deposit Blinkit Cash Handover CLIENT Client ordered food Client Ref…" at bounding box center [246, 78] width 76 height 11
select select "24092"
click at [208, 73] on select "Select Bank Deposit Blinkit Cash Handover CLIENT Client ordered food Client Ref…" at bounding box center [246, 78] width 76 height 11
type input "Counter_Sales"
type input "5330"
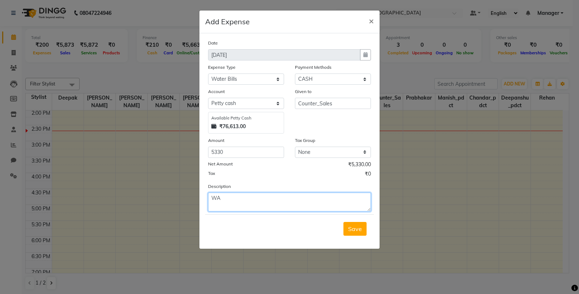
type textarea "W"
type textarea "BIG WATER [ 30."
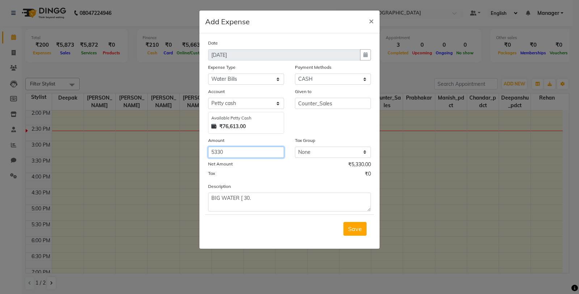
drag, startPoint x: 268, startPoint y: 150, endPoint x: 215, endPoint y: 148, distance: 53.6
click at [215, 148] on input "5330" at bounding box center [246, 152] width 76 height 11
click at [230, 153] on input "5330" at bounding box center [246, 152] width 76 height 11
drag, startPoint x: 230, startPoint y: 153, endPoint x: 208, endPoint y: 153, distance: 22.1
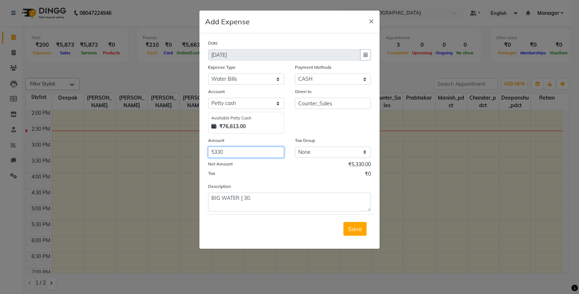
click at [208, 153] on input "5330" at bounding box center [246, 152] width 76 height 11
type input "2280"
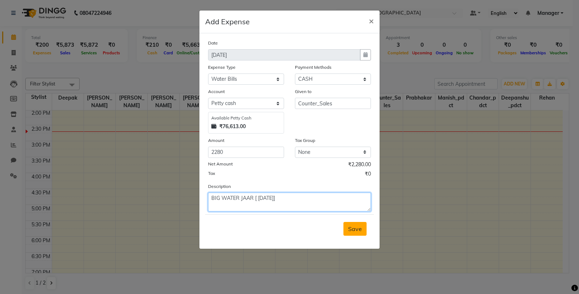
type textarea "BIG WATER JAAR [ [DATE]]"
click at [355, 228] on span "Save" at bounding box center [355, 228] width 14 height 7
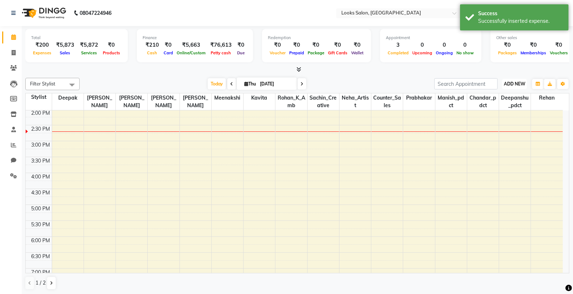
drag, startPoint x: 506, startPoint y: 81, endPoint x: 508, endPoint y: 87, distance: 6.1
click at [506, 81] on span "ADD NEW" at bounding box center [514, 83] width 21 height 5
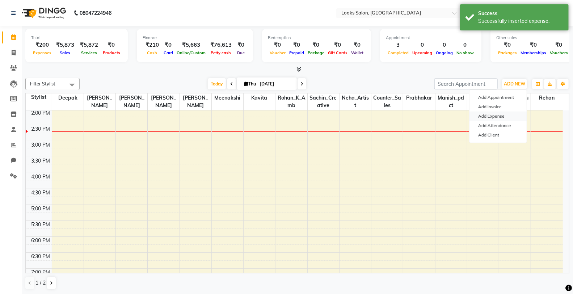
click at [499, 116] on link "Add Expense" at bounding box center [497, 115] width 57 height 9
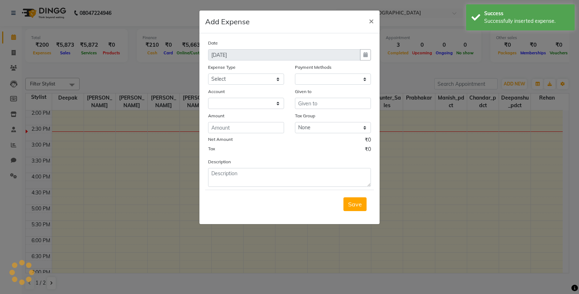
select select "1"
select select "7255"
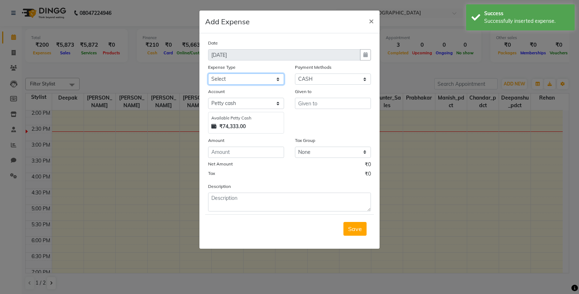
click at [256, 80] on select "Select Bank Deposit Blinkit Cash Handover CLIENT Client ordered food Client Ref…" at bounding box center [246, 78] width 76 height 11
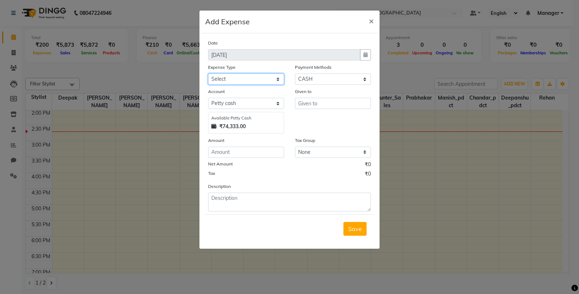
select select "24092"
click at [208, 73] on select "Select Bank Deposit Blinkit Cash Handover CLIENT Client ordered food Client Ref…" at bounding box center [246, 78] width 76 height 11
type input "Counter_Sales"
type input "3050"
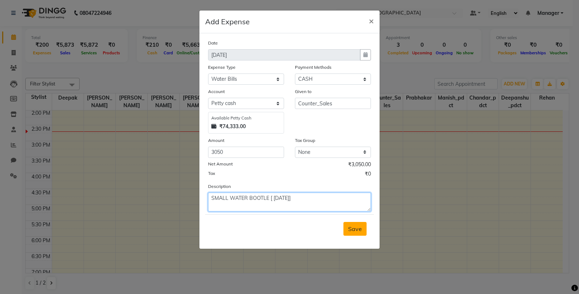
type textarea "SMALL WATER BOOTLE [ [DATE]]"
click at [352, 228] on span "Save" at bounding box center [355, 228] width 14 height 7
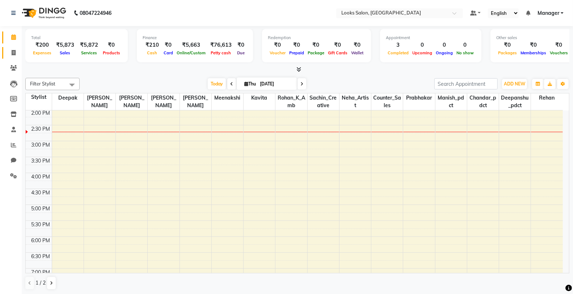
click at [16, 57] on link "Invoice" at bounding box center [10, 53] width 17 height 12
select select "service"
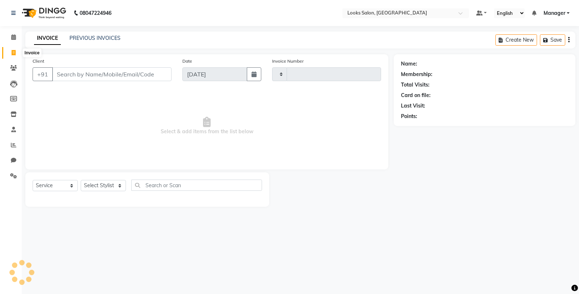
type input "4775"
select select "8125"
click at [11, 42] on link "Calendar" at bounding box center [10, 37] width 17 height 12
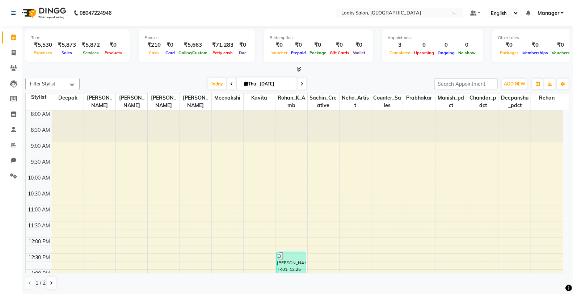
click at [20, 51] on li "Invoice" at bounding box center [11, 53] width 22 height 16
click at [16, 49] on span at bounding box center [13, 53] width 13 height 8
select select "service"
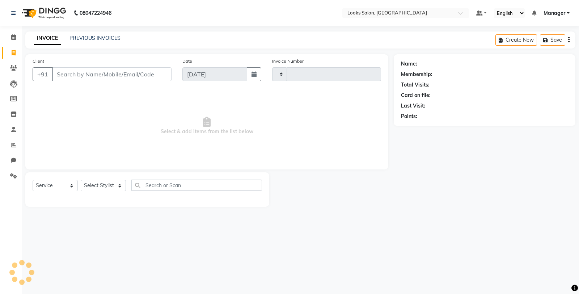
type input "4775"
select select "8125"
click at [12, 34] on span at bounding box center [13, 37] width 13 height 8
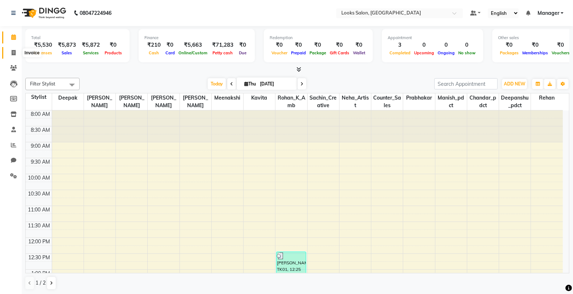
click at [12, 52] on icon at bounding box center [14, 52] width 4 height 5
select select "service"
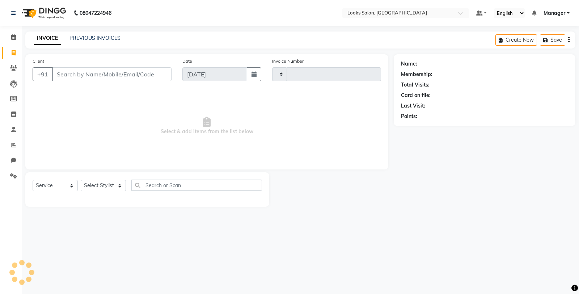
type input "4775"
select select "8125"
click at [106, 184] on select "Select Stylist" at bounding box center [103, 185] width 45 height 11
select select "89617"
click at [81, 180] on select "Select Stylist Chandar_pdct Counter_Sales Damini_Mgr [PERSON_NAME] [PERSON_NAME…" at bounding box center [103, 185] width 45 height 11
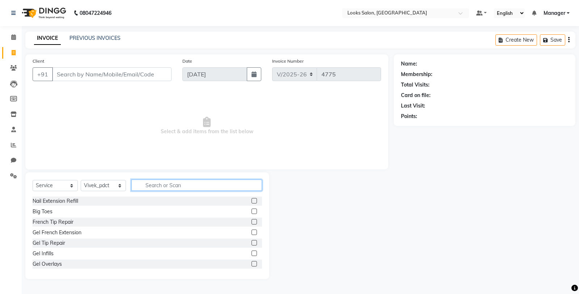
click at [144, 185] on input "text" at bounding box center [196, 184] width 131 height 11
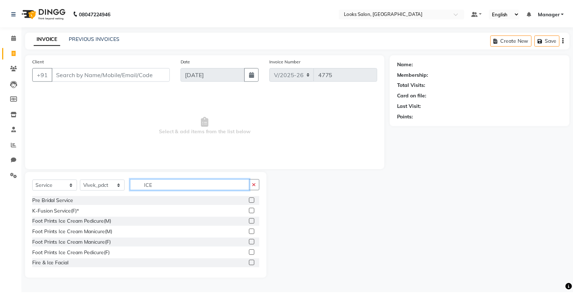
scroll to position [1, 0]
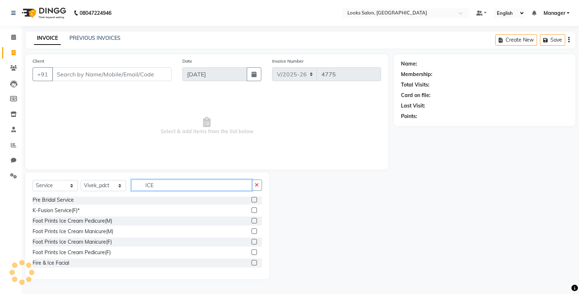
type input "ICE"
click at [251, 252] on label at bounding box center [253, 251] width 5 height 5
click at [251, 252] on input "checkbox" at bounding box center [253, 252] width 5 height 5
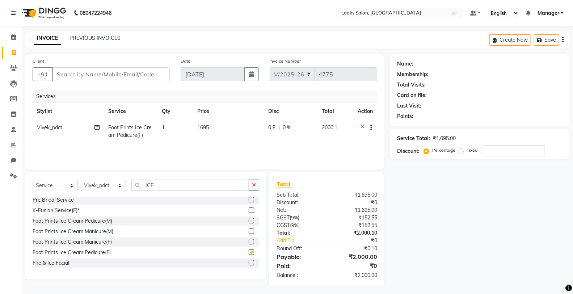
checkbox input "false"
click at [231, 135] on td "1695" at bounding box center [228, 131] width 71 height 24
select select "89617"
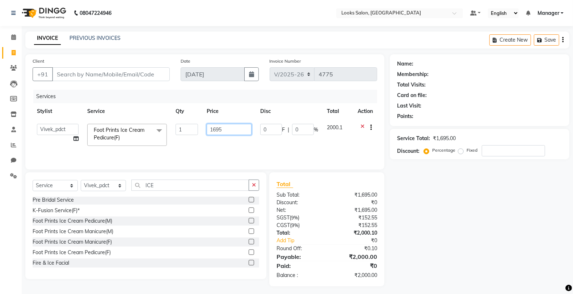
drag, startPoint x: 239, startPoint y: 131, endPoint x: 191, endPoint y: 132, distance: 47.8
click at [191, 132] on tr "Chandar_pdct Counter_Sales Damini_Mgr Deepak Deepanshu_pdct [PERSON_NAME] Manag…" at bounding box center [205, 134] width 344 height 31
type input "1500"
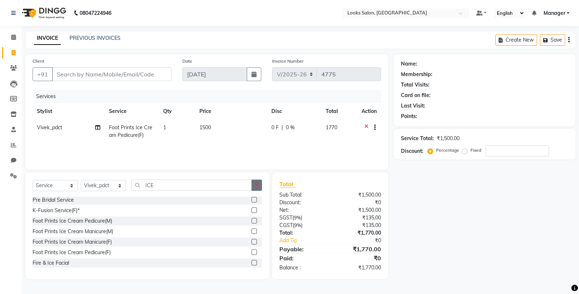
click at [252, 185] on button "button" at bounding box center [256, 184] width 10 height 11
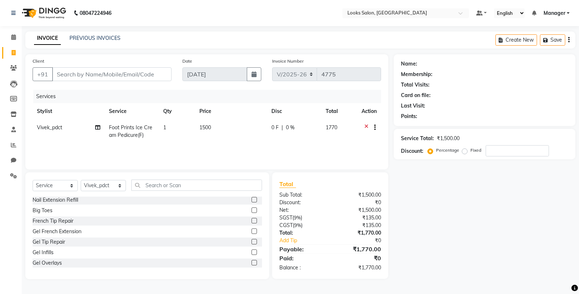
click at [366, 124] on icon at bounding box center [366, 128] width 4 height 9
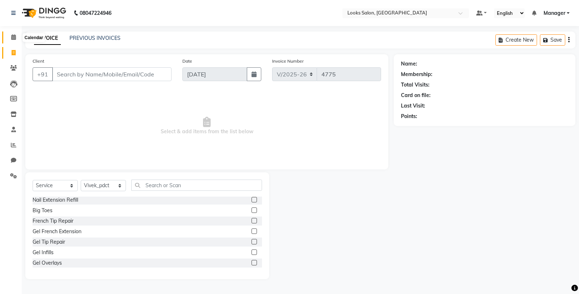
click at [16, 37] on span at bounding box center [13, 37] width 13 height 8
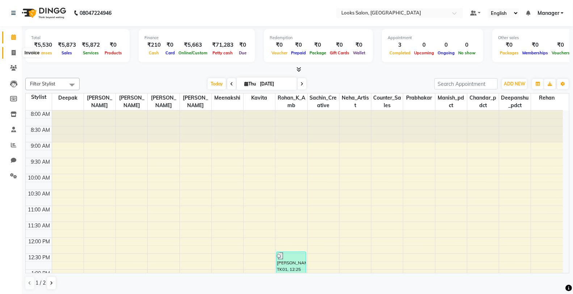
click at [17, 49] on span at bounding box center [13, 53] width 13 height 8
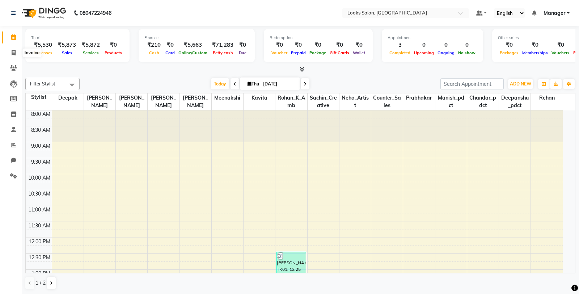
select select "8125"
select select "service"
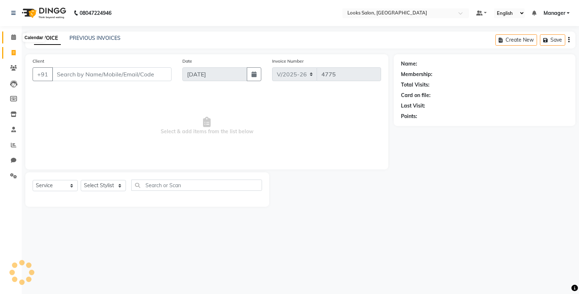
click at [9, 37] on span at bounding box center [13, 37] width 13 height 8
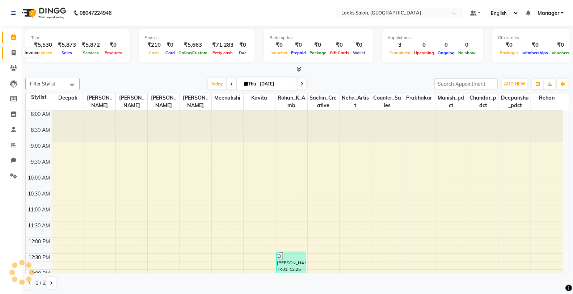
click at [9, 53] on span at bounding box center [13, 53] width 13 height 8
select select "service"
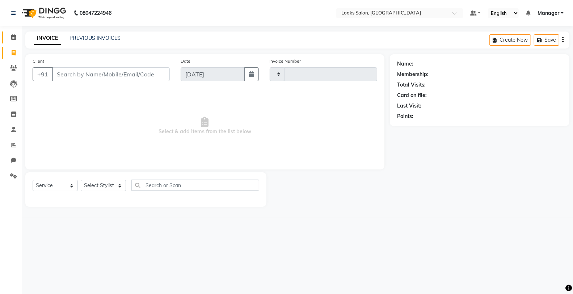
type input "4775"
select select "8125"
click at [14, 41] on span at bounding box center [13, 37] width 13 height 8
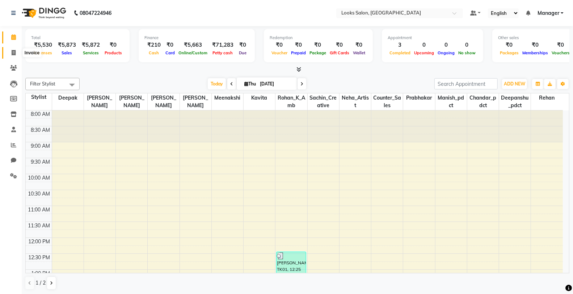
click at [13, 50] on icon at bounding box center [14, 52] width 4 height 5
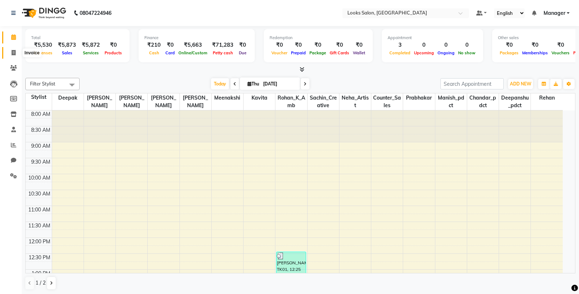
select select "service"
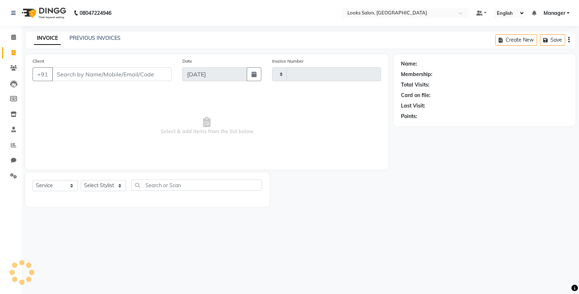
type input "4775"
select select "8125"
click at [128, 74] on input "Client" at bounding box center [111, 74] width 119 height 14
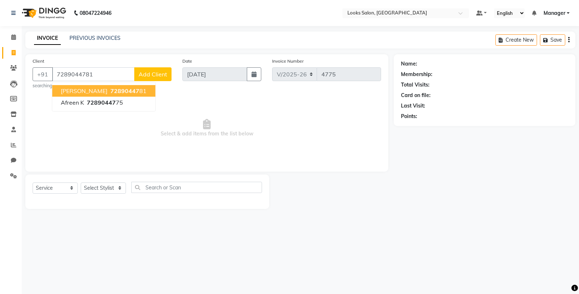
type input "7289044781"
select select "1: Object"
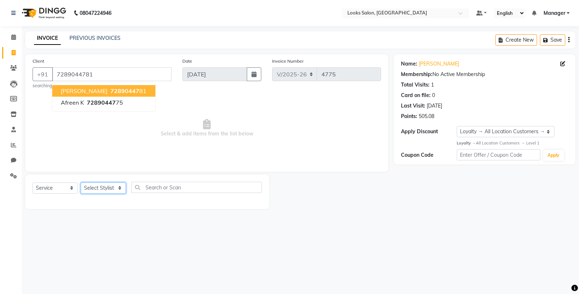
drag, startPoint x: 111, startPoint y: 184, endPoint x: 112, endPoint y: 188, distance: 3.9
click at [110, 184] on select "Select Stylist Chandar_pdct Counter_Sales Damini_Mgr [PERSON_NAME] [PERSON_NAME…" at bounding box center [103, 187] width 45 height 11
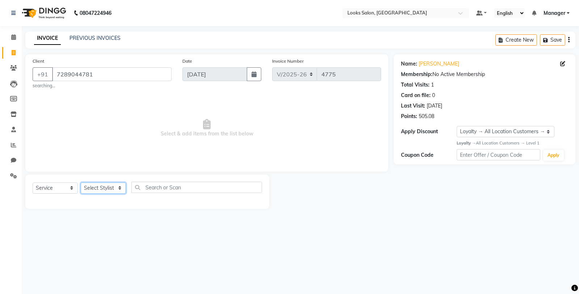
select select "75825"
click at [81, 182] on select "Select Stylist Chandar_pdct Counter_Sales Damini_Mgr [PERSON_NAME] [PERSON_NAME…" at bounding box center [103, 187] width 45 height 11
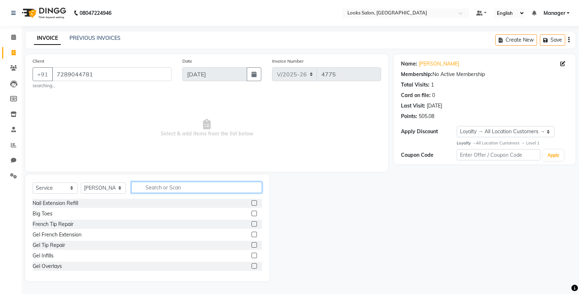
click at [183, 189] on input "text" at bounding box center [196, 187] width 131 height 11
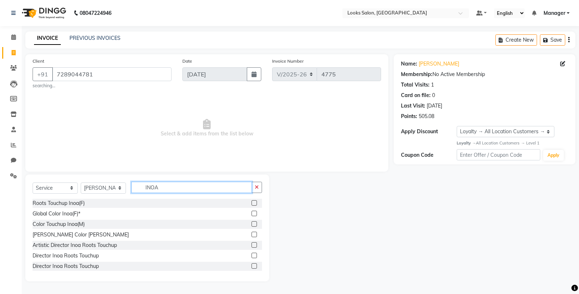
type input "INOA"
click at [251, 203] on label at bounding box center [253, 202] width 5 height 5
click at [251, 203] on input "checkbox" at bounding box center [253, 203] width 5 height 5
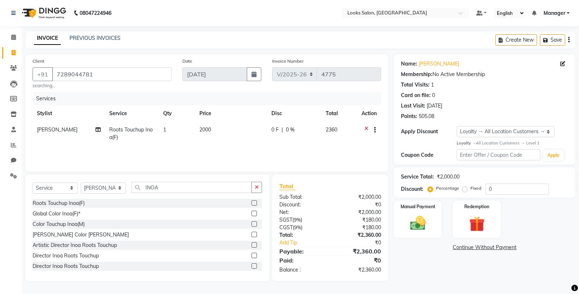
checkbox input "false"
click at [208, 127] on span "2000" at bounding box center [205, 129] width 12 height 7
select select "75825"
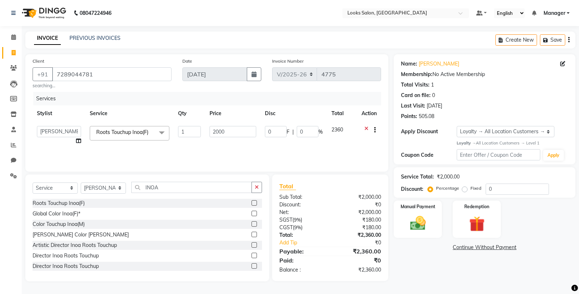
click at [228, 130] on input "2000" at bounding box center [232, 131] width 47 height 11
type input "2"
type input "1400"
click at [453, 259] on div "Name: [PERSON_NAME] Membership: No Active Membership Total Visits: 1 Card on fi…" at bounding box center [487, 167] width 187 height 227
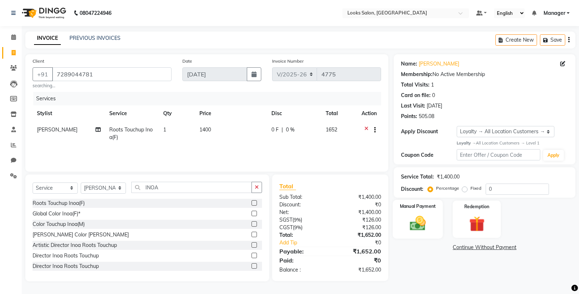
click at [420, 227] on img at bounding box center [418, 223] width 26 height 18
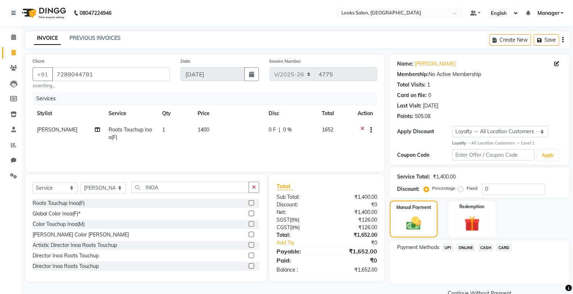
click at [447, 247] on span "UPI" at bounding box center [447, 247] width 11 height 8
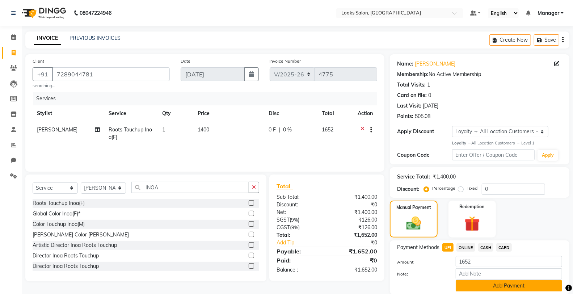
click at [483, 284] on button "Add Payment" at bounding box center [508, 285] width 106 height 11
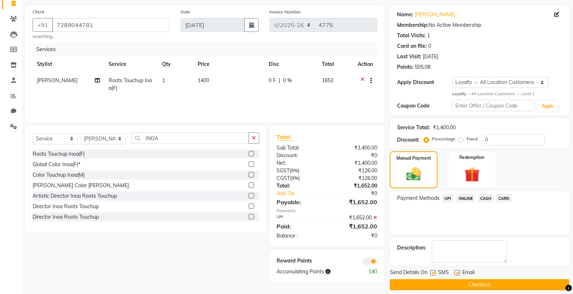
scroll to position [56, 0]
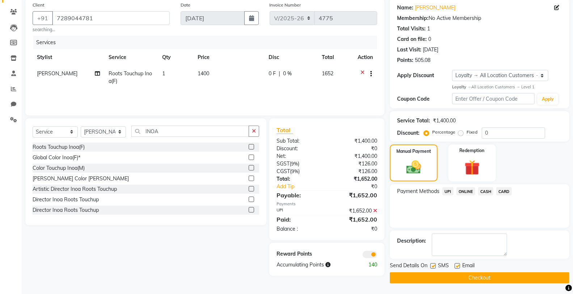
click at [434, 263] on label at bounding box center [432, 265] width 5 height 5
click at [434, 264] on input "checkbox" at bounding box center [432, 266] width 5 height 5
checkbox input "false"
click at [457, 279] on button "Checkout" at bounding box center [479, 277] width 179 height 11
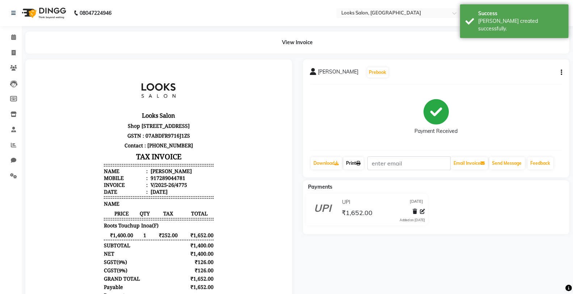
click at [358, 165] on link "Print" at bounding box center [353, 163] width 20 height 12
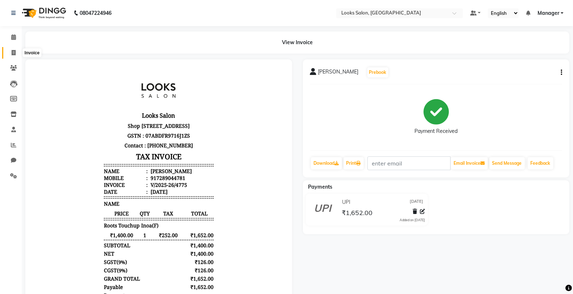
drag, startPoint x: 12, startPoint y: 55, endPoint x: 17, endPoint y: 92, distance: 36.5
click at [12, 55] on icon at bounding box center [14, 52] width 4 height 5
select select "service"
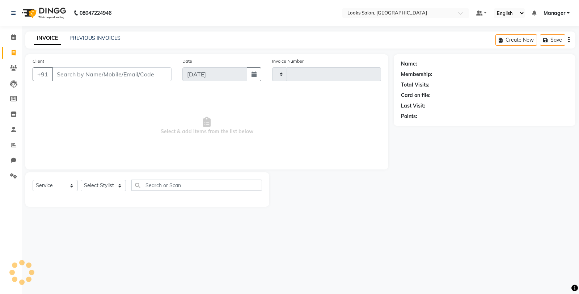
type input "4776"
select select "8125"
click at [84, 182] on select "Select Stylist" at bounding box center [103, 185] width 45 height 11
select select "75831"
click at [81, 180] on select "Select Stylist Chandar_pdct Counter_Sales Damini_Mgr [PERSON_NAME] [PERSON_NAME…" at bounding box center [103, 185] width 45 height 11
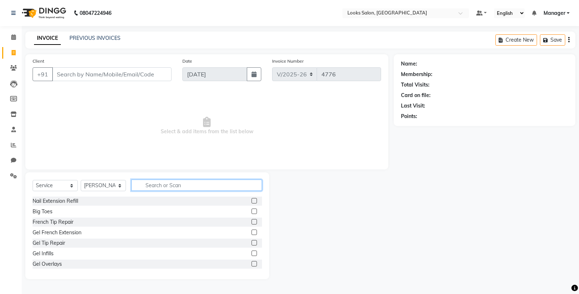
click at [160, 189] on input "text" at bounding box center [196, 184] width 131 height 11
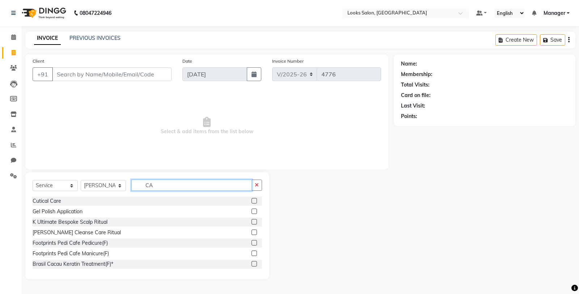
type input "C"
type input "H"
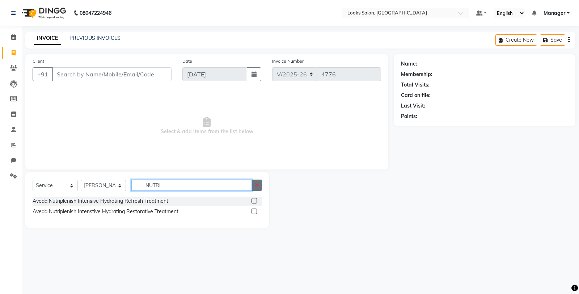
type input "NUTRI"
click at [255, 182] on icon "button" at bounding box center [257, 184] width 4 height 5
type input "C"
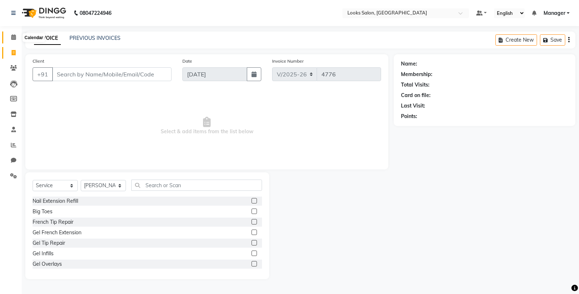
click at [8, 35] on span at bounding box center [13, 37] width 13 height 8
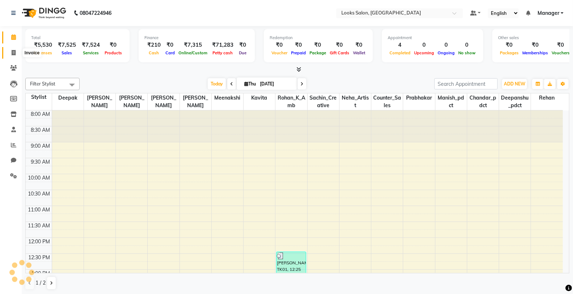
click at [14, 53] on icon at bounding box center [14, 52] width 4 height 5
select select "8125"
select select "service"
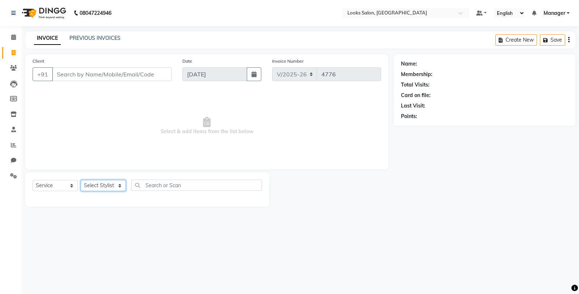
click at [103, 186] on select "Select Stylist Chandar_pdct Counter_Sales Damini_Mgr [PERSON_NAME] [PERSON_NAME…" at bounding box center [103, 185] width 45 height 11
select select "75827"
click at [81, 180] on select "Select Stylist Chandar_pdct Counter_Sales Damini_Mgr [PERSON_NAME] [PERSON_NAME…" at bounding box center [103, 185] width 45 height 11
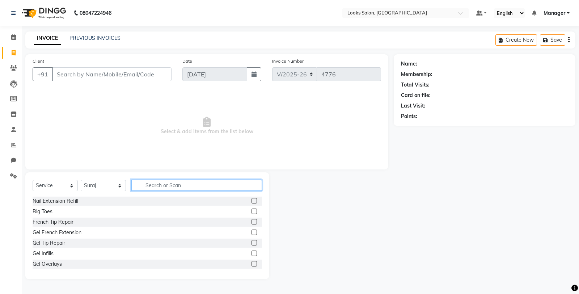
click at [182, 185] on input "text" at bounding box center [196, 184] width 131 height 11
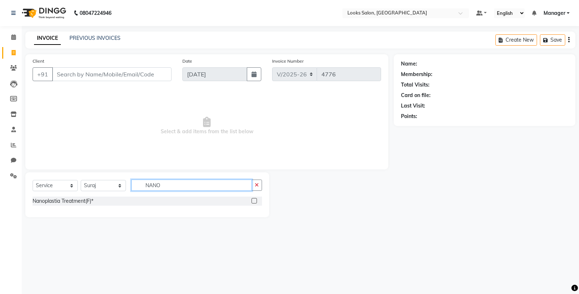
type input "NANO"
click at [254, 201] on label at bounding box center [253, 200] width 5 height 5
click at [254, 201] on input "checkbox" at bounding box center [253, 201] width 5 height 5
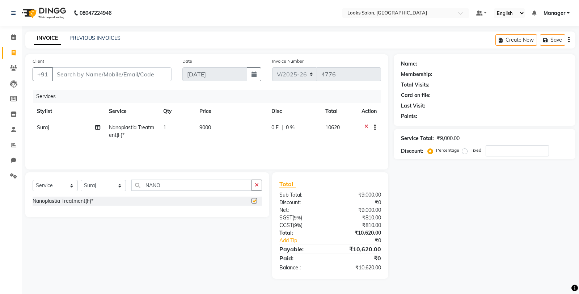
click at [236, 124] on td "9000" at bounding box center [231, 131] width 72 height 24
checkbox input "false"
select select "75827"
type input "9"
type input "11000"
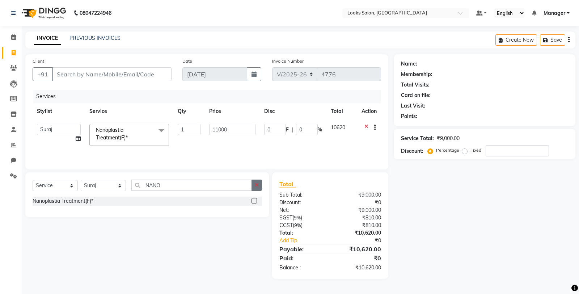
click at [254, 184] on button "button" at bounding box center [256, 184] width 10 height 11
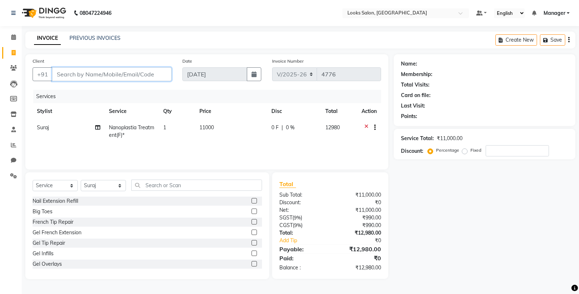
click at [92, 76] on input "Client" at bounding box center [111, 74] width 119 height 14
type input "9"
type input "0"
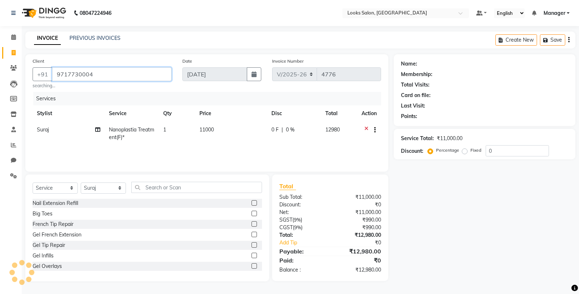
type input "9717730004"
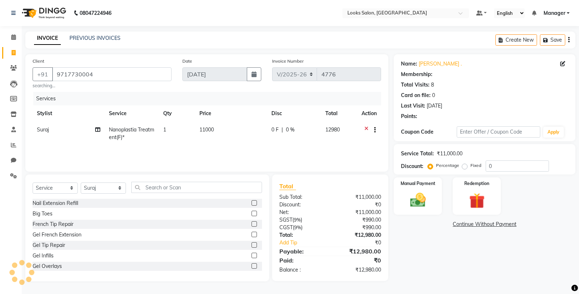
select select "1: Object"
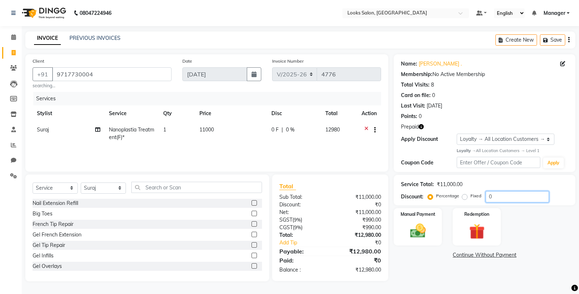
click at [508, 196] on input "0" at bounding box center [516, 196] width 63 height 11
type input "25"
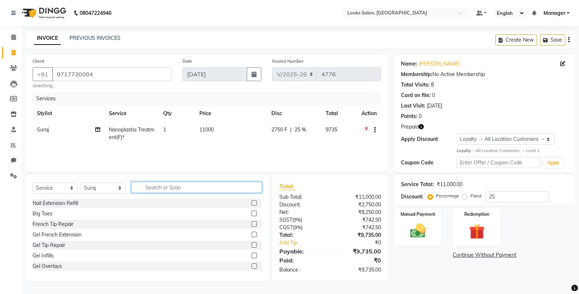
drag, startPoint x: 240, startPoint y: 192, endPoint x: 243, endPoint y: 175, distance: 17.0
click at [240, 192] on input "text" at bounding box center [196, 187] width 131 height 11
click at [237, 130] on td "11000" at bounding box center [231, 134] width 72 height 24
select select "75827"
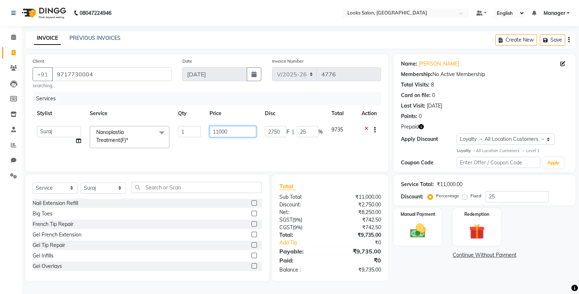
click at [237, 130] on input "11000" at bounding box center [232, 131] width 47 height 11
type input "11005"
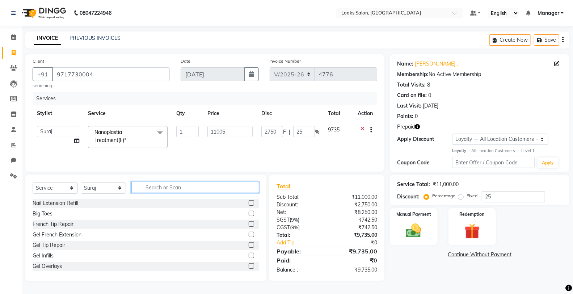
click at [244, 187] on input "text" at bounding box center [195, 187] width 128 height 11
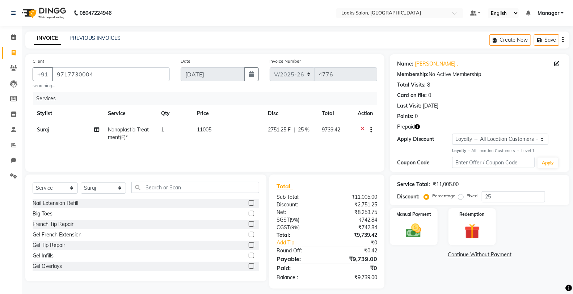
click at [229, 128] on td "11005" at bounding box center [227, 134] width 71 height 24
select select "75827"
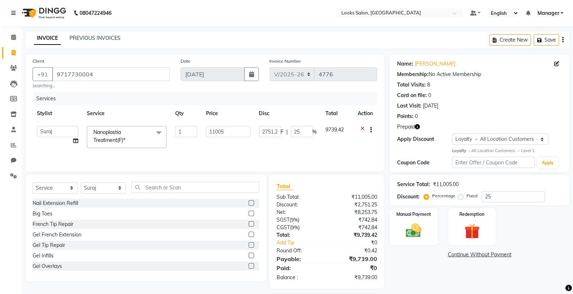
click at [229, 128] on input "11005" at bounding box center [228, 131] width 44 height 11
type input "11006"
click at [228, 187] on input "text" at bounding box center [195, 187] width 128 height 11
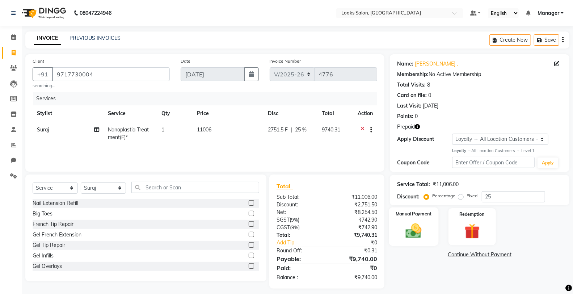
click at [422, 223] on img at bounding box center [413, 230] width 26 height 18
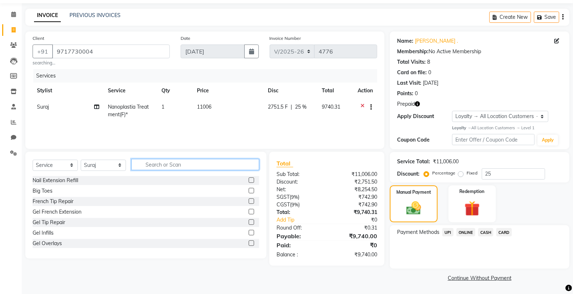
click at [239, 166] on input "text" at bounding box center [195, 164] width 128 height 11
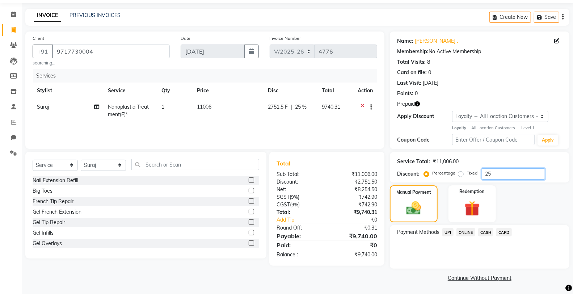
click at [502, 173] on input "25" at bounding box center [512, 173] width 63 height 11
type input "25.3"
click at [235, 110] on td "11006" at bounding box center [227, 111] width 71 height 24
select select "75827"
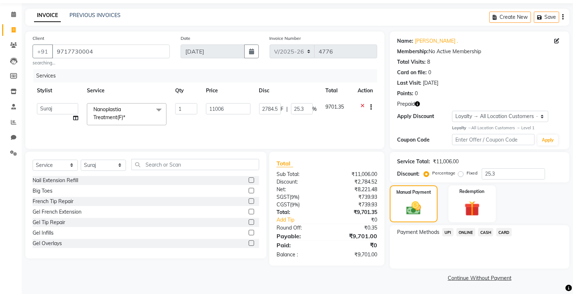
click at [235, 110] on input "11006" at bounding box center [228, 108] width 44 height 11
type input "11005"
click at [247, 165] on input "text" at bounding box center [195, 164] width 128 height 11
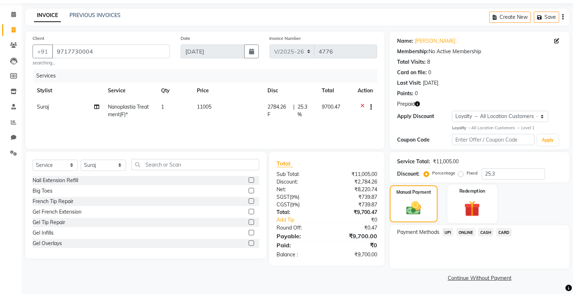
click at [462, 204] on img at bounding box center [472, 209] width 26 height 20
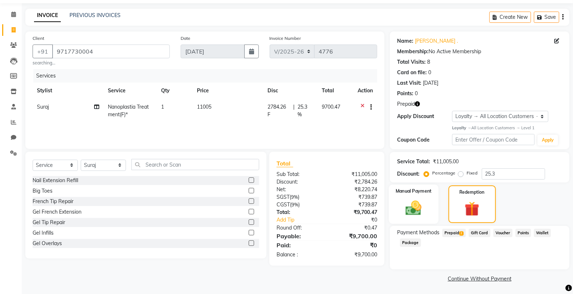
click at [410, 204] on img at bounding box center [413, 208] width 26 height 18
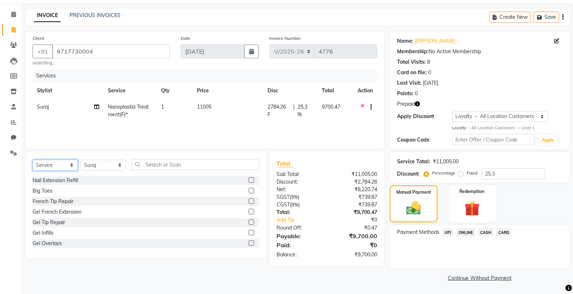
click at [62, 167] on select "Select Service Product Membership Package Voucher Prepaid Gift Card" at bounding box center [55, 165] width 45 height 11
click at [33, 160] on select "Select Service Product Membership Package Voucher Prepaid Gift Card" at bounding box center [55, 165] width 45 height 11
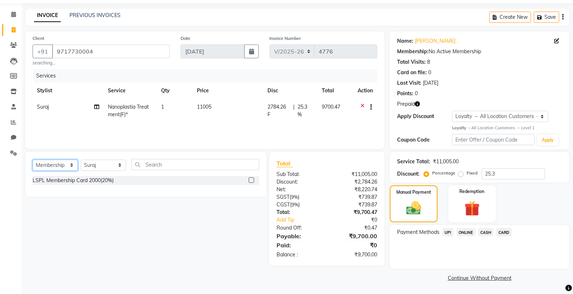
click at [56, 167] on select "Select Service Product Membership Package Voucher Prepaid Gift Card" at bounding box center [55, 165] width 45 height 11
select select "product"
click at [33, 160] on select "Select Service Product Membership Package Voucher Prepaid Gift Card" at bounding box center [55, 165] width 45 height 11
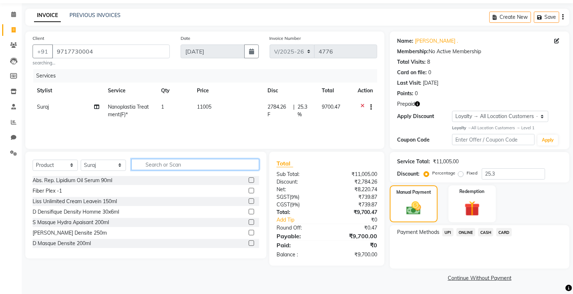
click at [183, 164] on input "text" at bounding box center [195, 164] width 128 height 11
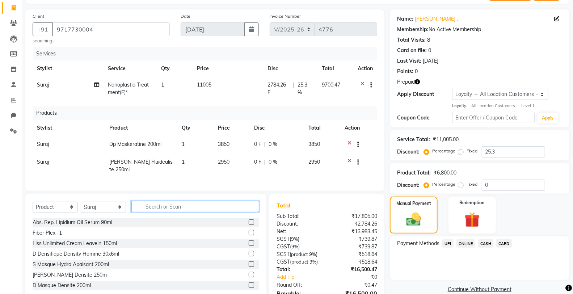
scroll to position [85, 0]
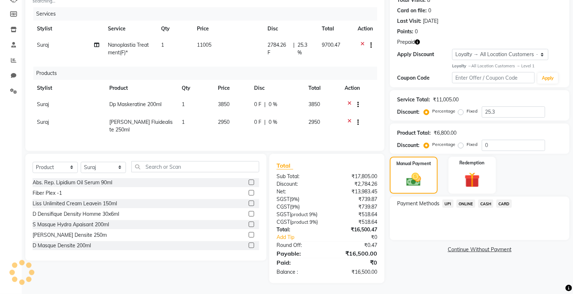
click at [482, 201] on span "CASH" at bounding box center [486, 203] width 16 height 8
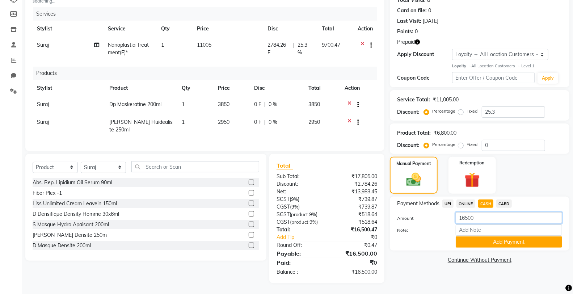
drag, startPoint x: 478, startPoint y: 215, endPoint x: 452, endPoint y: 220, distance: 25.8
click at [452, 220] on div "16500" at bounding box center [508, 217] width 117 height 11
click at [479, 239] on button "Add Payment" at bounding box center [508, 241] width 106 height 11
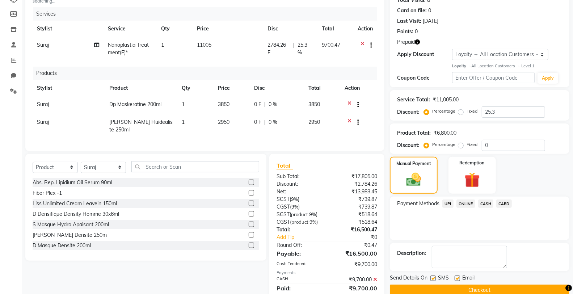
click at [505, 202] on span "CARD" at bounding box center [504, 203] width 16 height 8
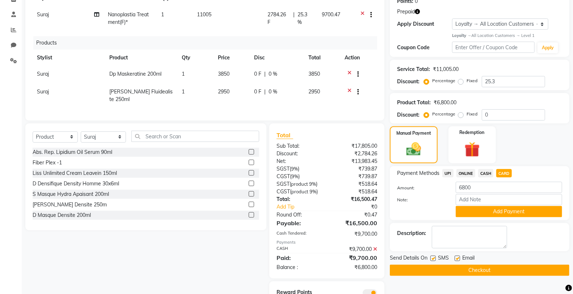
scroll to position [146, 0]
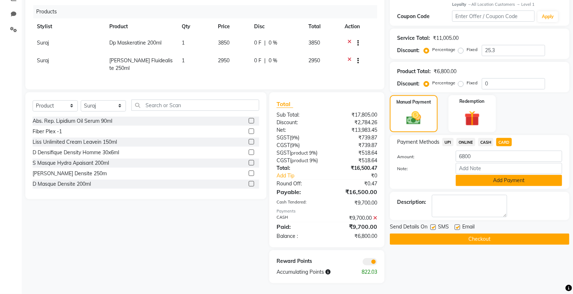
click at [479, 181] on button "Add Payment" at bounding box center [508, 180] width 106 height 11
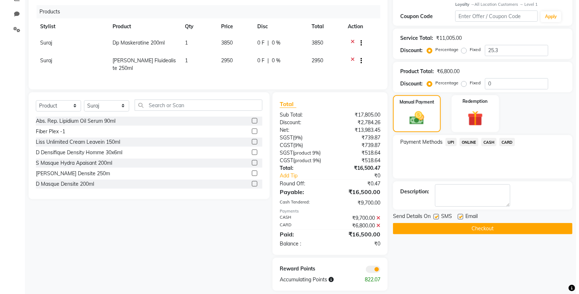
scroll to position [154, 0]
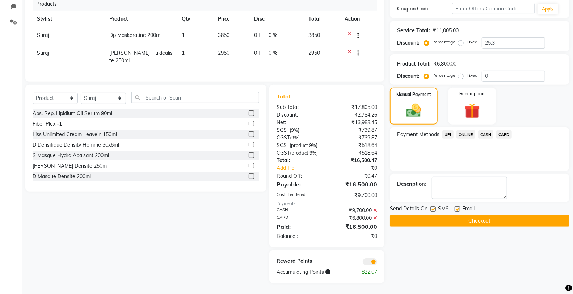
click at [365, 263] on span at bounding box center [369, 261] width 14 height 7
click at [377, 263] on input "checkbox" at bounding box center [377, 263] width 0 height 0
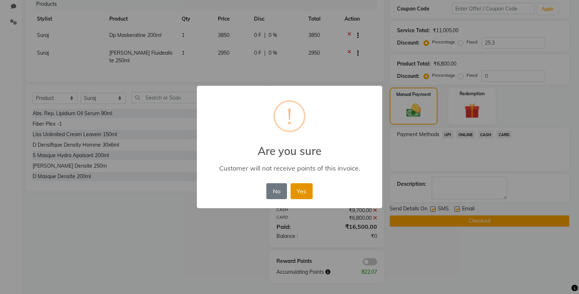
click at [302, 193] on button "Yes" at bounding box center [301, 191] width 22 height 16
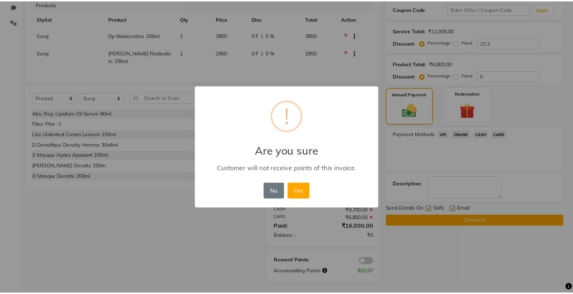
scroll to position [143, 0]
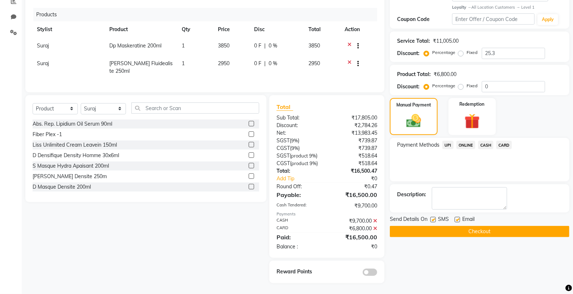
click at [434, 220] on label at bounding box center [432, 219] width 5 height 5
click at [434, 220] on input "checkbox" at bounding box center [432, 219] width 5 height 5
click at [475, 232] on button "Checkout" at bounding box center [479, 231] width 179 height 11
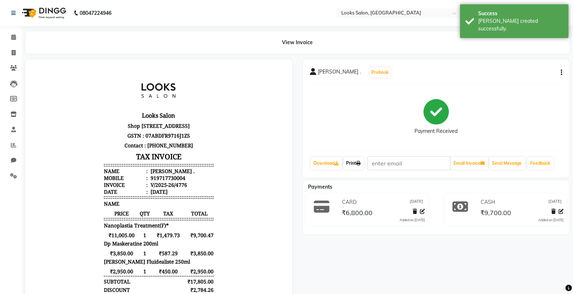
drag, startPoint x: 352, startPoint y: 160, endPoint x: 360, endPoint y: 158, distance: 8.5
click at [352, 160] on link "Print" at bounding box center [353, 163] width 20 height 12
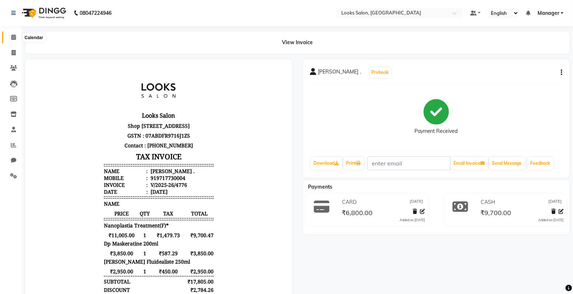
click at [9, 37] on span at bounding box center [13, 37] width 13 height 8
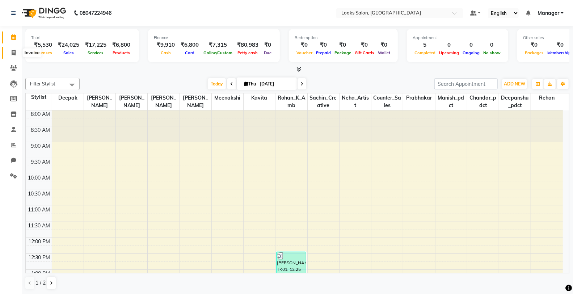
click at [13, 51] on icon at bounding box center [14, 52] width 4 height 5
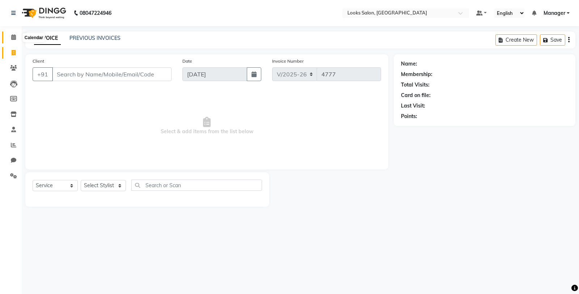
click at [13, 37] on icon at bounding box center [13, 36] width 5 height 5
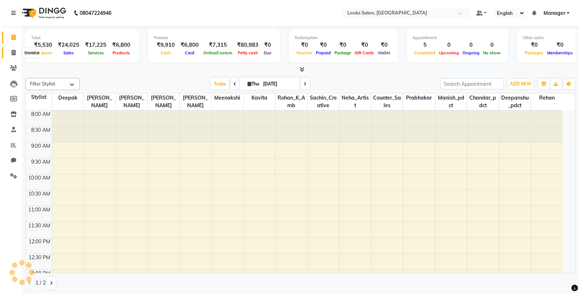
click at [15, 53] on icon at bounding box center [14, 52] width 4 height 5
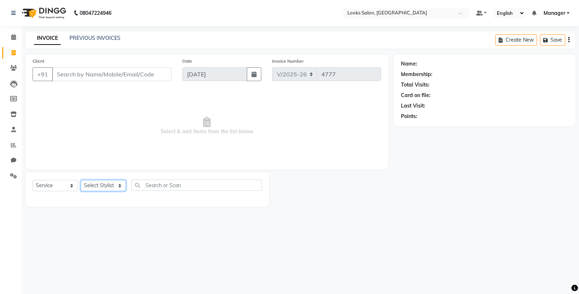
click at [108, 183] on select "Select Stylist Chandar_pdct Counter_Sales Damini_Mgr [PERSON_NAME] [PERSON_NAME…" at bounding box center [103, 185] width 45 height 11
click at [81, 180] on select "Select Stylist Chandar_pdct Counter_Sales Damini_Mgr [PERSON_NAME] [PERSON_NAME…" at bounding box center [103, 185] width 45 height 11
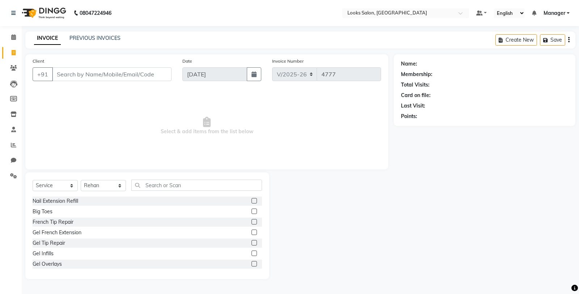
click at [168, 178] on div "Select Service Product Membership Package Voucher Prepaid Gift Card Select Styl…" at bounding box center [147, 225] width 244 height 107
click at [171, 184] on input "text" at bounding box center [196, 184] width 131 height 11
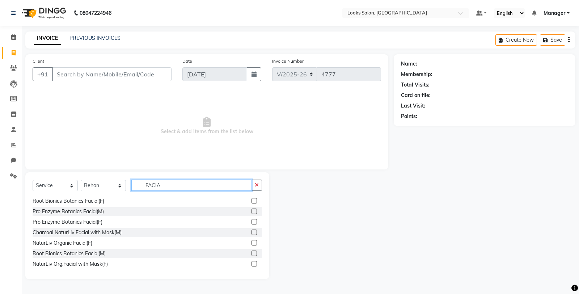
scroll to position [145, 0]
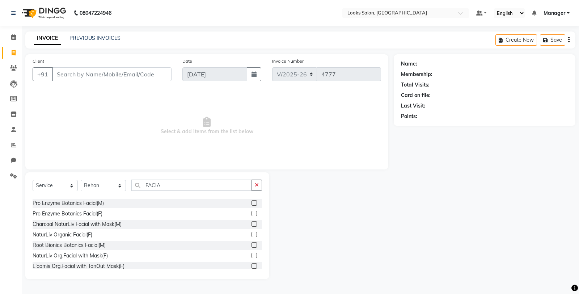
click at [251, 232] on label at bounding box center [253, 234] width 5 height 5
click at [251, 232] on input "checkbox" at bounding box center [253, 234] width 5 height 5
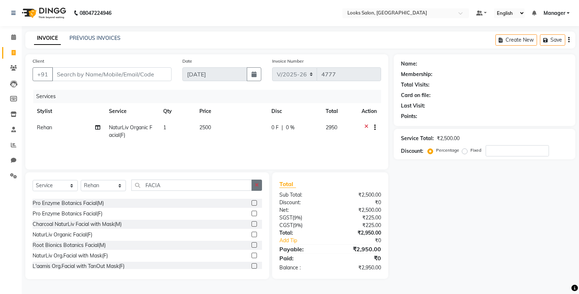
click at [256, 186] on icon "button" at bounding box center [257, 184] width 4 height 5
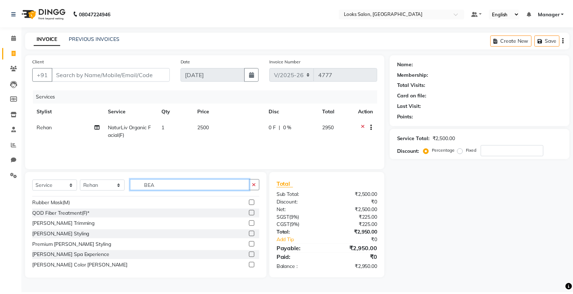
scroll to position [0, 0]
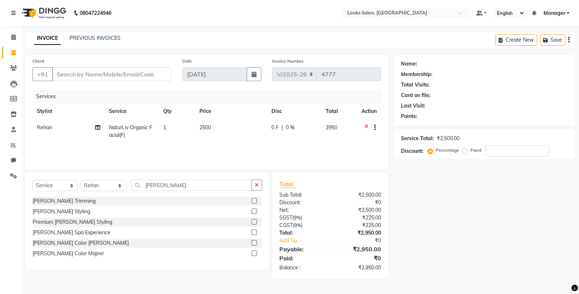
click at [254, 245] on label at bounding box center [253, 242] width 5 height 5
click at [254, 245] on input "checkbox" at bounding box center [253, 243] width 5 height 5
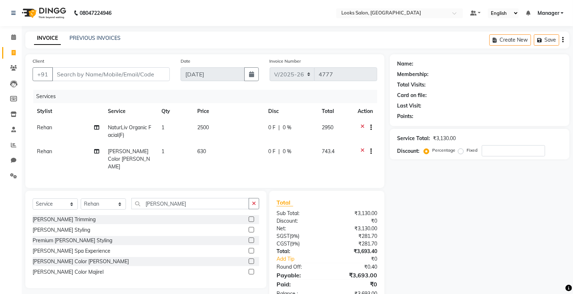
click at [233, 153] on td "630" at bounding box center [228, 158] width 71 height 31
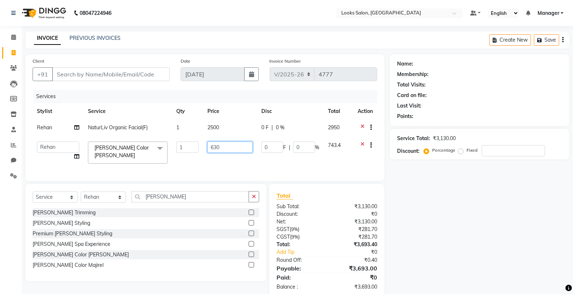
drag, startPoint x: 232, startPoint y: 153, endPoint x: 208, endPoint y: 144, distance: 26.2
click at [208, 144] on td "630" at bounding box center [230, 152] width 54 height 31
click at [214, 147] on input "630" at bounding box center [229, 146] width 45 height 11
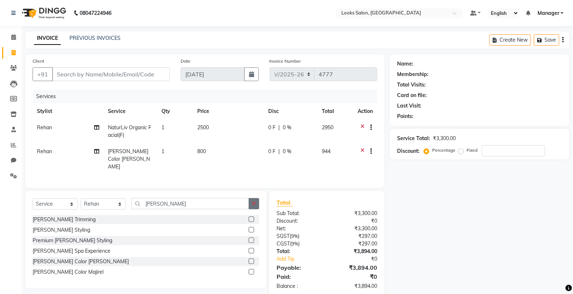
click at [258, 199] on button "button" at bounding box center [254, 203] width 10 height 11
drag, startPoint x: 252, startPoint y: 210, endPoint x: 235, endPoint y: 196, distance: 21.9
click at [252, 216] on label at bounding box center [251, 218] width 5 height 5
click at [252, 217] on input "checkbox" at bounding box center [251, 219] width 5 height 5
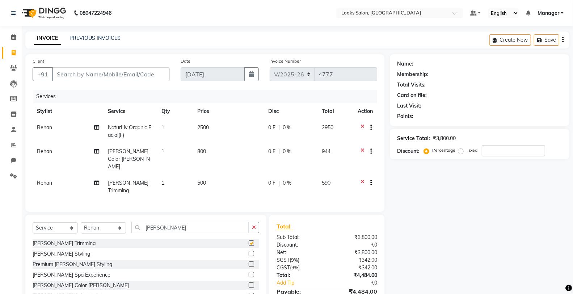
click at [226, 175] on td "500" at bounding box center [228, 187] width 71 height 24
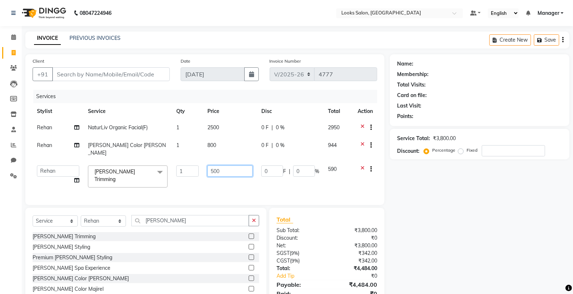
drag, startPoint x: 233, startPoint y: 165, endPoint x: 193, endPoint y: 165, distance: 39.4
click at [193, 165] on tr "Chandar_pdct Counter_Sales Damini_Mgr Deepak Deepanshu_pdct [PERSON_NAME] Manag…" at bounding box center [205, 176] width 344 height 31
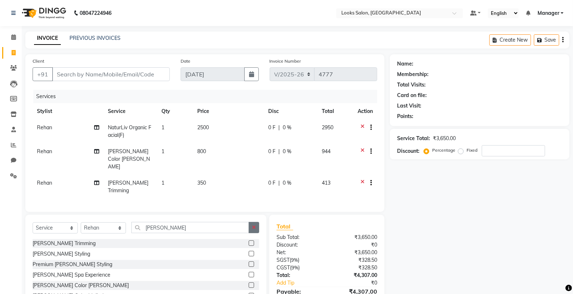
click at [250, 222] on button "button" at bounding box center [254, 227] width 10 height 11
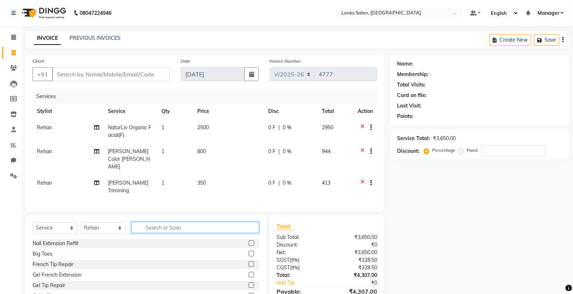
scroll to position [24, 0]
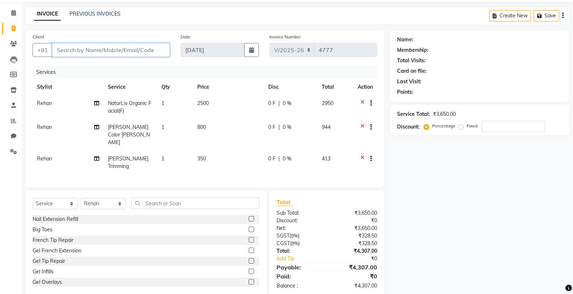
click at [81, 51] on input "Client" at bounding box center [111, 50] width 118 height 14
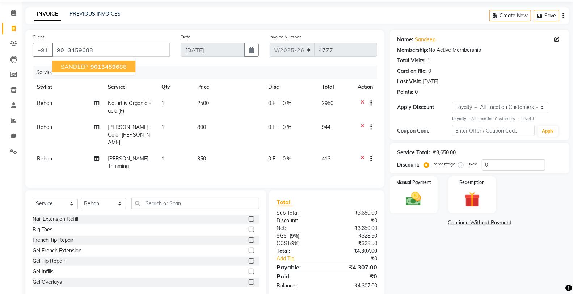
click at [221, 150] on td "350" at bounding box center [228, 162] width 71 height 24
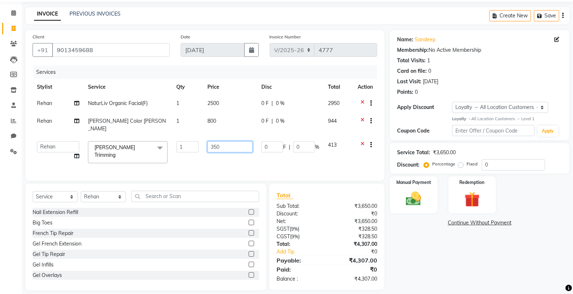
click at [229, 145] on input "350" at bounding box center [229, 146] width 45 height 11
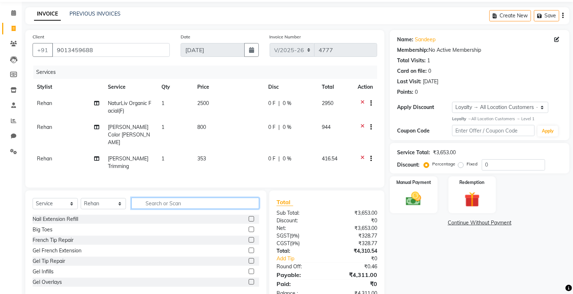
click at [239, 198] on input "text" at bounding box center [195, 203] width 128 height 11
click at [237, 150] on td "353" at bounding box center [228, 162] width 71 height 24
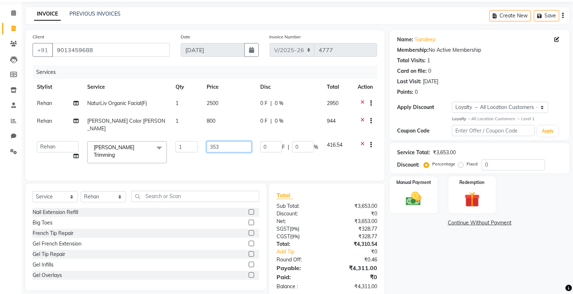
click at [239, 143] on input "353" at bounding box center [229, 146] width 45 height 11
click at [471, 239] on div "Name: Sandeep Membership: No Active Membership Total Visits: 1 Card on file: 0 …" at bounding box center [482, 163] width 185 height 267
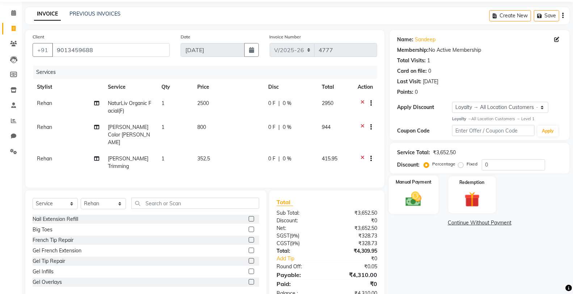
click at [430, 192] on div "Manual Payment" at bounding box center [414, 194] width 50 height 39
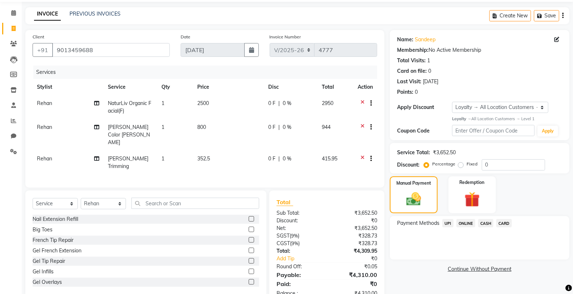
click at [504, 223] on span "CARD" at bounding box center [504, 223] width 16 height 8
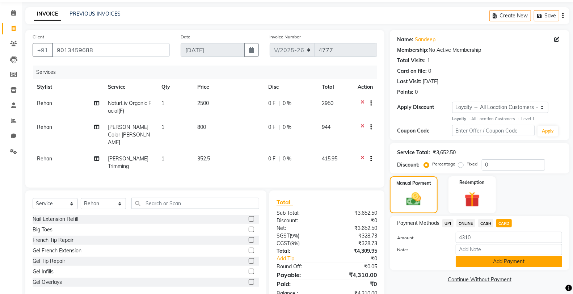
click at [501, 262] on button "Add Payment" at bounding box center [508, 261] width 106 height 11
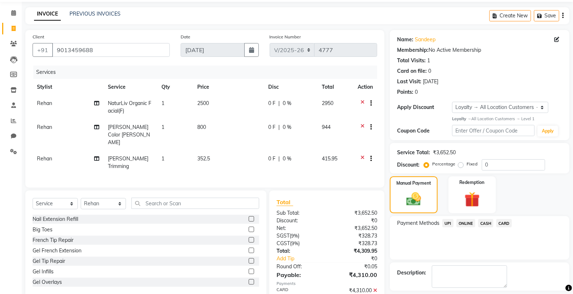
scroll to position [82, 0]
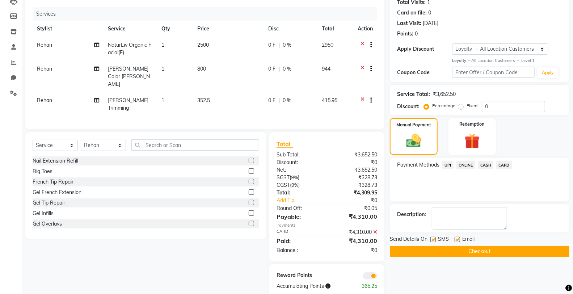
click at [412, 252] on button "Checkout" at bounding box center [479, 251] width 179 height 11
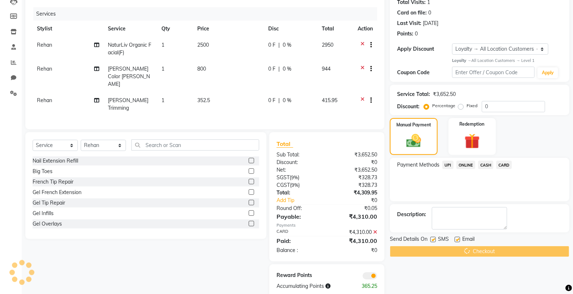
scroll to position [0, 0]
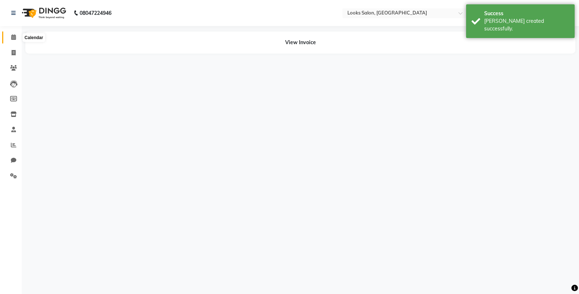
click at [16, 35] on span at bounding box center [13, 37] width 13 height 8
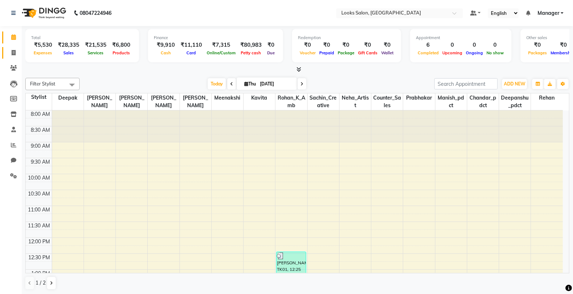
click at [13, 48] on link "Invoice" at bounding box center [10, 53] width 17 height 12
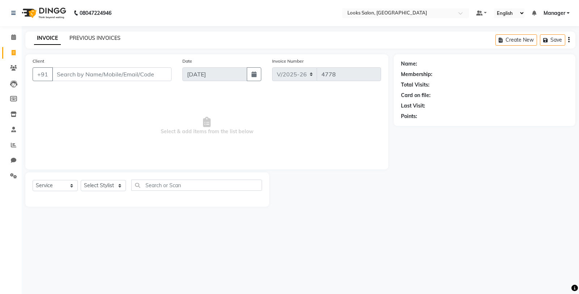
click at [105, 37] on link "PREVIOUS INVOICES" at bounding box center [94, 38] width 51 height 7
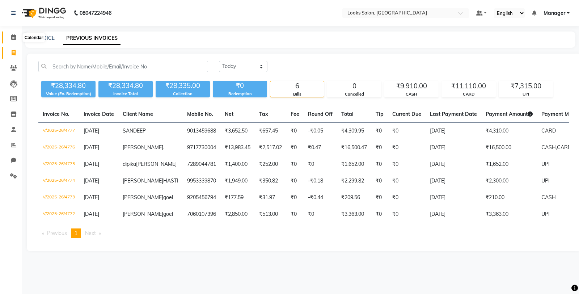
click at [14, 38] on icon at bounding box center [13, 36] width 5 height 5
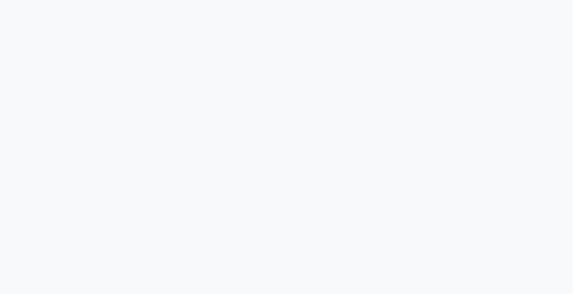
select select "true"
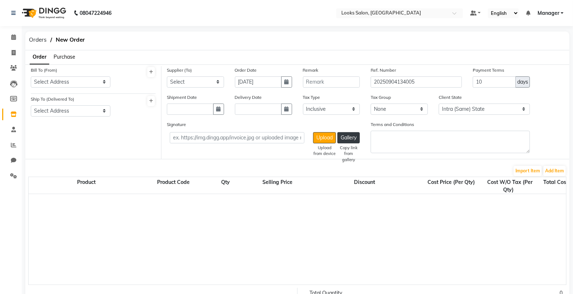
select select "3661"
click at [17, 50] on span at bounding box center [13, 53] width 13 height 8
select select "service"
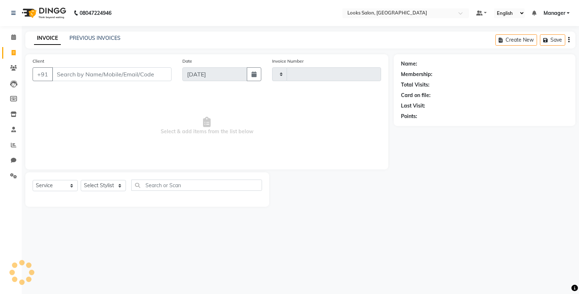
type input "4773"
select select "8125"
click at [93, 184] on select "Select Stylist Chandar_pdct Counter_Sales Damini_Mgr [PERSON_NAME] [PERSON_NAME…" at bounding box center [103, 185] width 45 height 11
click at [81, 180] on select "Select Stylist Chandar_pdct Counter_Sales Damini_Mgr [PERSON_NAME] [PERSON_NAME…" at bounding box center [103, 185] width 45 height 11
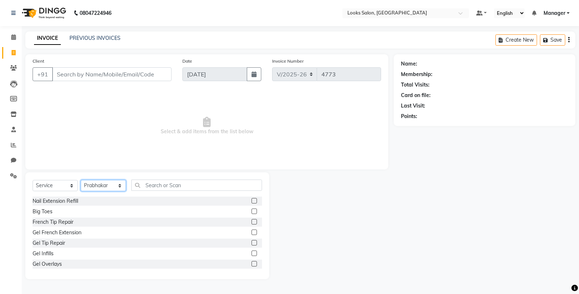
drag, startPoint x: 93, startPoint y: 184, endPoint x: 95, endPoint y: 180, distance: 4.7
click at [93, 183] on select "Select Stylist Chandar_pdct Counter_Sales Damini_Mgr [PERSON_NAME] [PERSON_NAME…" at bounding box center [103, 185] width 45 height 11
select select "90077"
click at [81, 180] on select "Select Stylist Chandar_pdct Counter_Sales Damini_Mgr [PERSON_NAME] [PERSON_NAME…" at bounding box center [103, 185] width 45 height 11
click at [164, 186] on input "text" at bounding box center [196, 184] width 131 height 11
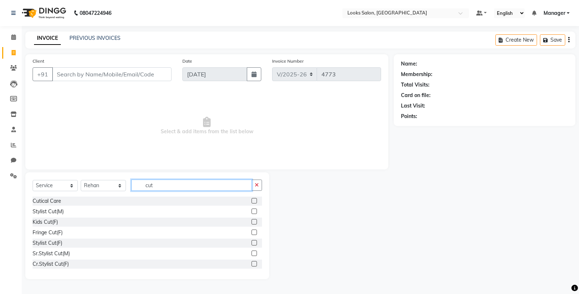
type input "cut"
click at [251, 212] on label at bounding box center [253, 210] width 5 height 5
click at [251, 212] on input "checkbox" at bounding box center [253, 211] width 5 height 5
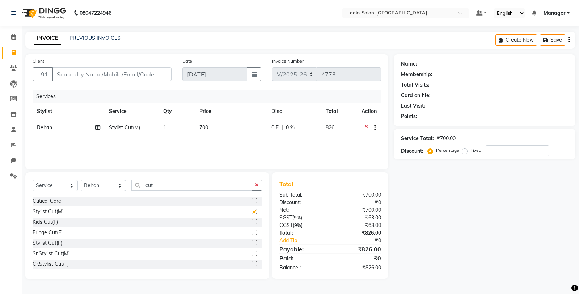
drag, startPoint x: 234, startPoint y: 139, endPoint x: 235, endPoint y: 133, distance: 5.8
click at [235, 139] on div "Services Stylist Service Qty Price Disc Total Action Rehan Stylist Cut(M) 1 700…" at bounding box center [207, 126] width 348 height 72
checkbox input "false"
click at [235, 133] on td "700" at bounding box center [231, 128] width 72 height 18
select select "90077"
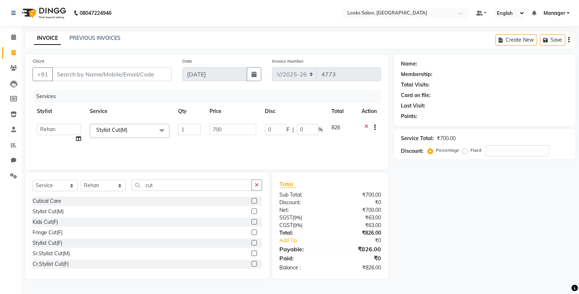
click at [234, 127] on input "700" at bounding box center [232, 129] width 47 height 11
type input "7"
type input "602"
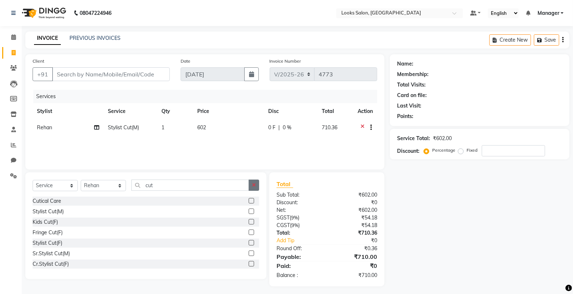
click at [256, 185] on button "button" at bounding box center [254, 184] width 10 height 11
click at [128, 78] on input "Client" at bounding box center [111, 74] width 118 height 14
type input "9"
type input "0"
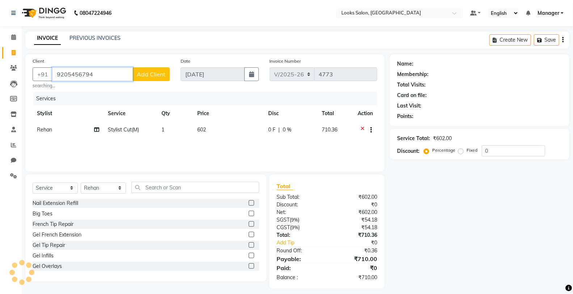
type input "9205456794"
click at [148, 72] on span "Add Client" at bounding box center [151, 74] width 29 height 7
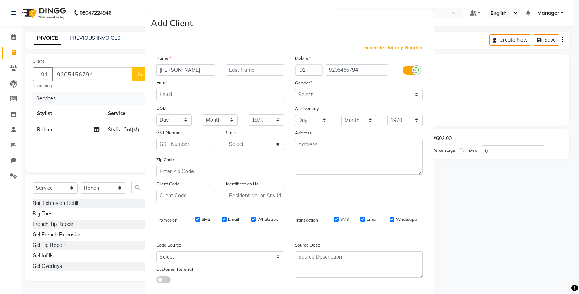
type input "[PERSON_NAME]"
type input "goel"
drag, startPoint x: 381, startPoint y: 95, endPoint x: 379, endPoint y: 99, distance: 4.2
click at [381, 95] on select "Select [DEMOGRAPHIC_DATA] [DEMOGRAPHIC_DATA] Other Prefer Not To Say" at bounding box center [359, 94] width 128 height 11
select select "male"
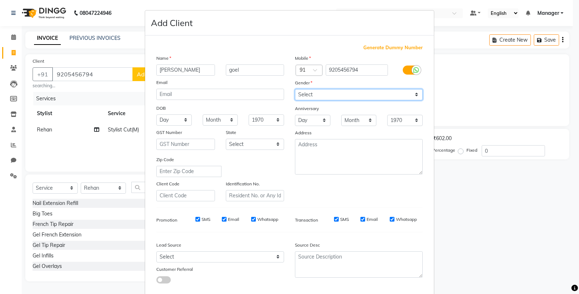
click at [295, 89] on select "Select [DEMOGRAPHIC_DATA] [DEMOGRAPHIC_DATA] Other Prefer Not To Say" at bounding box center [359, 94] width 128 height 11
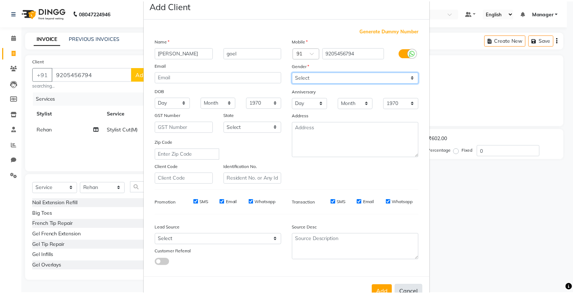
scroll to position [41, 0]
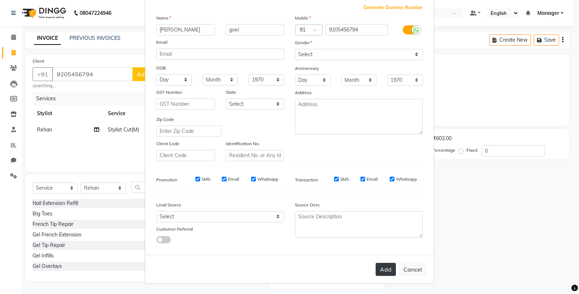
click at [381, 269] on button "Add" at bounding box center [385, 269] width 20 height 13
select select
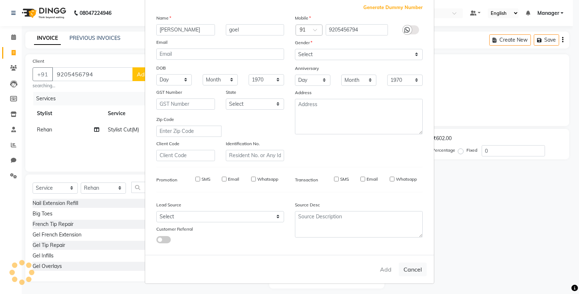
select select
checkbox input "false"
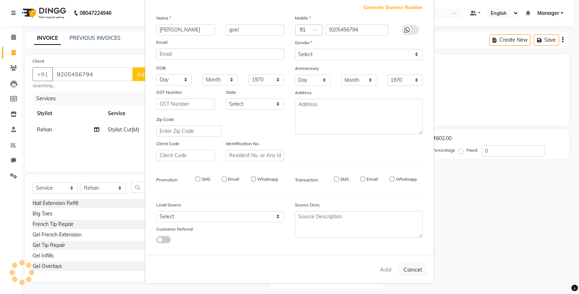
checkbox input "false"
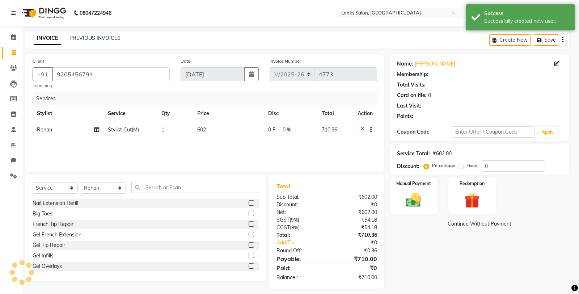
select select "1: Object"
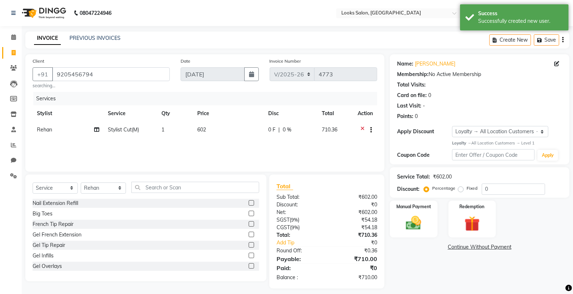
click at [498, 169] on div "Service Total: ₹602.00 Discount: Percentage Fixed 0" at bounding box center [479, 182] width 179 height 30
click at [504, 191] on input "0" at bounding box center [512, 188] width 63 height 11
type input "70.5"
click at [427, 211] on div "Manual Payment" at bounding box center [414, 219] width 50 height 39
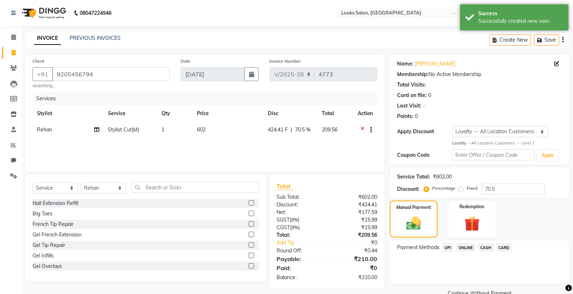
drag, startPoint x: 489, startPoint y: 245, endPoint x: 485, endPoint y: 254, distance: 10.4
click at [489, 245] on span "CASH" at bounding box center [486, 247] width 16 height 8
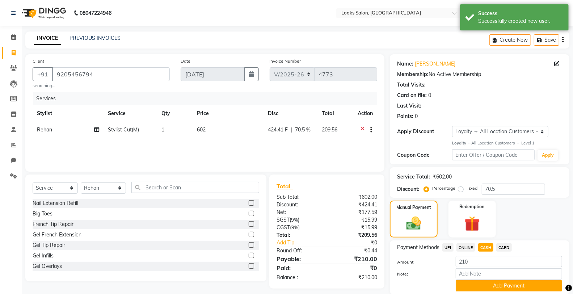
drag, startPoint x: 485, startPoint y: 284, endPoint x: 486, endPoint y: 279, distance: 5.1
click at [485, 284] on button "Add Payment" at bounding box center [508, 285] width 106 height 11
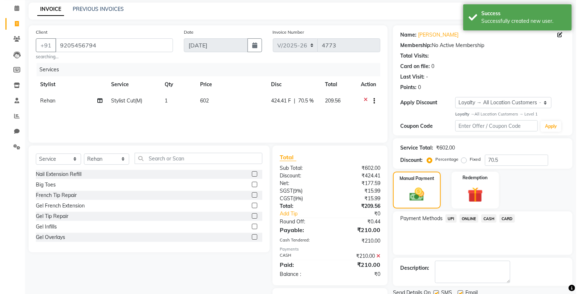
scroll to position [67, 0]
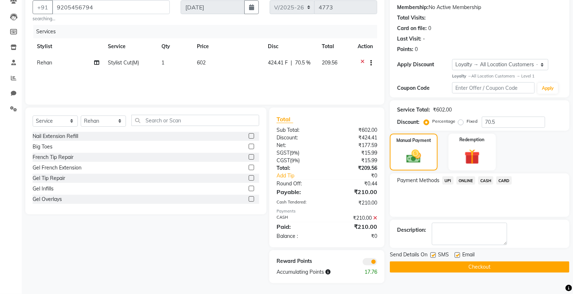
click at [432, 255] on label at bounding box center [432, 254] width 5 height 5
click at [432, 255] on input "checkbox" at bounding box center [432, 255] width 5 height 5
checkbox input "false"
click at [369, 262] on span at bounding box center [369, 261] width 14 height 7
click at [377, 263] on input "checkbox" at bounding box center [377, 263] width 0 height 0
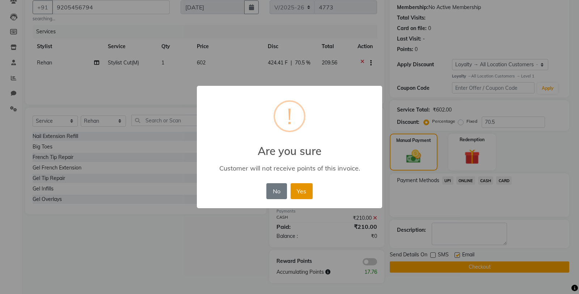
drag, startPoint x: 303, startPoint y: 194, endPoint x: 331, endPoint y: 241, distance: 54.8
click at [303, 194] on button "Yes" at bounding box center [301, 191] width 22 height 16
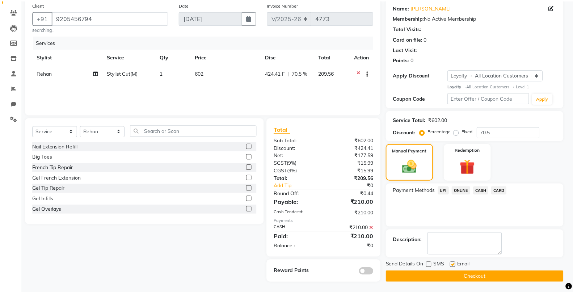
scroll to position [56, 0]
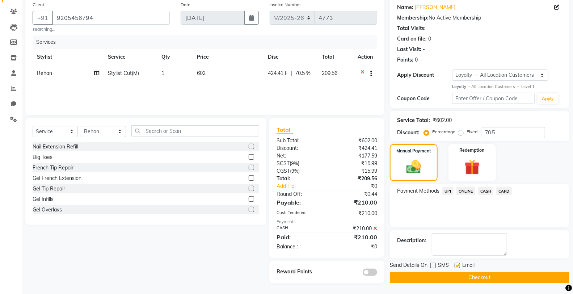
click at [409, 277] on button "Checkout" at bounding box center [479, 277] width 179 height 11
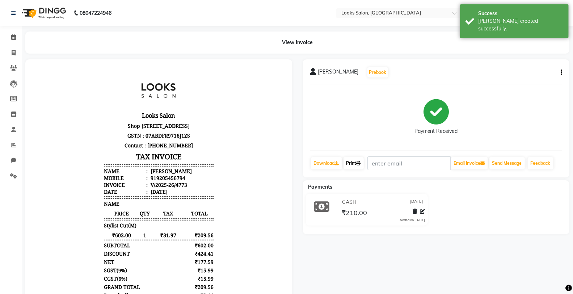
click at [355, 163] on link "Print" at bounding box center [353, 163] width 20 height 12
